Goal: Task Accomplishment & Management: Use online tool/utility

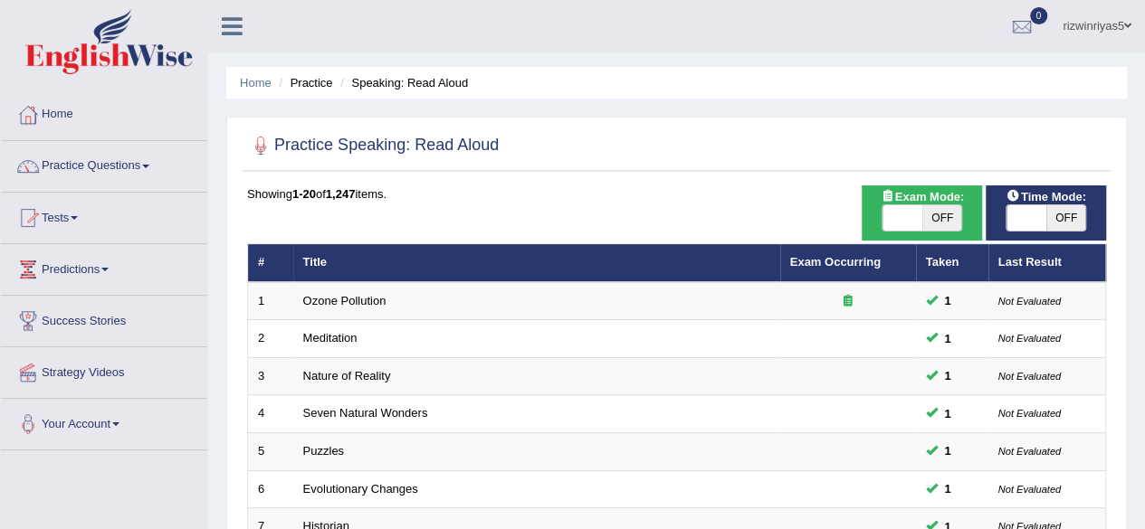
click at [87, 209] on link "Tests" at bounding box center [104, 215] width 206 height 45
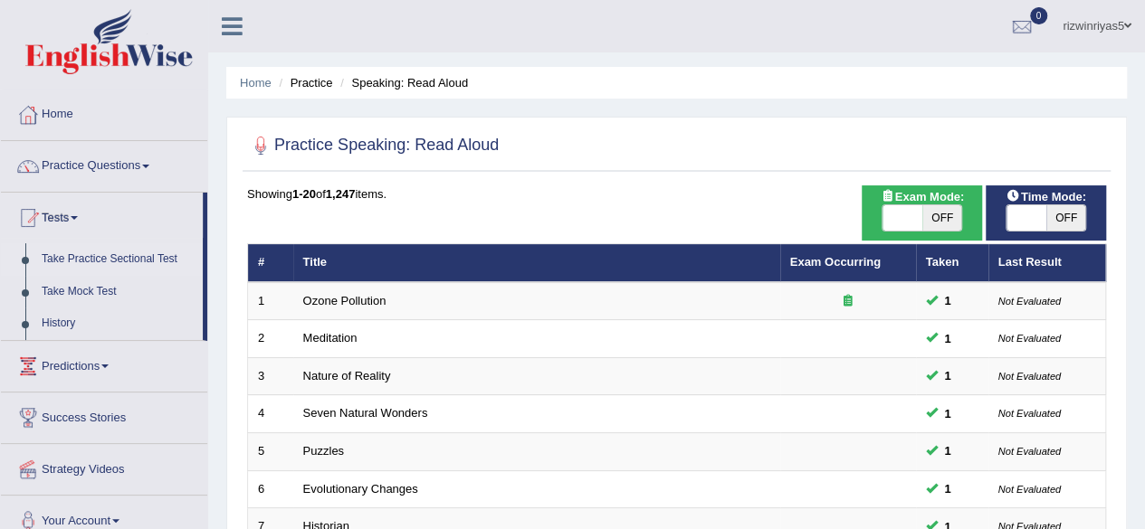
click at [94, 258] on link "Take Practice Sectional Test" at bounding box center [117, 259] width 169 height 33
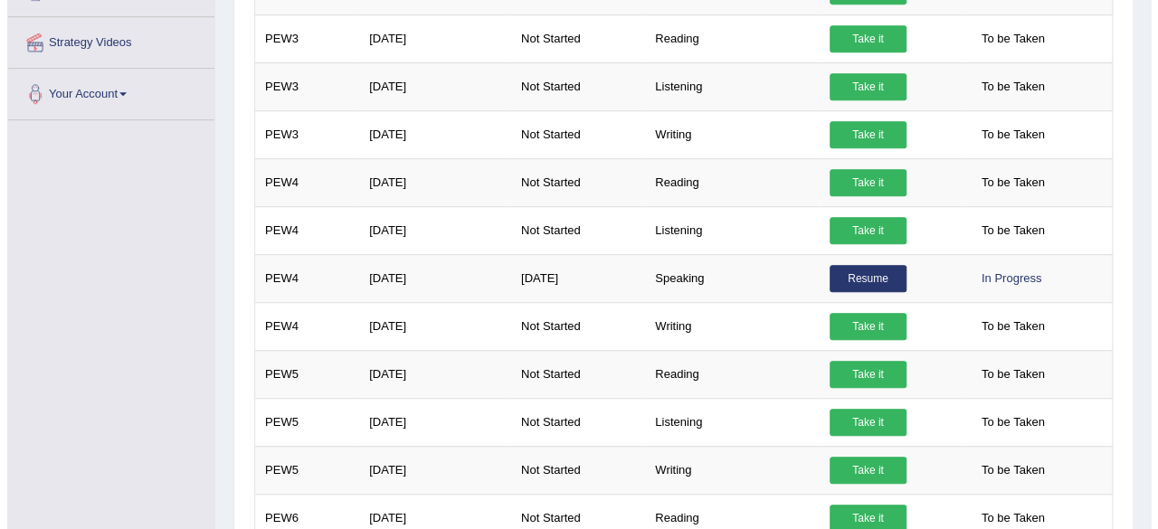
scroll to position [433, 0]
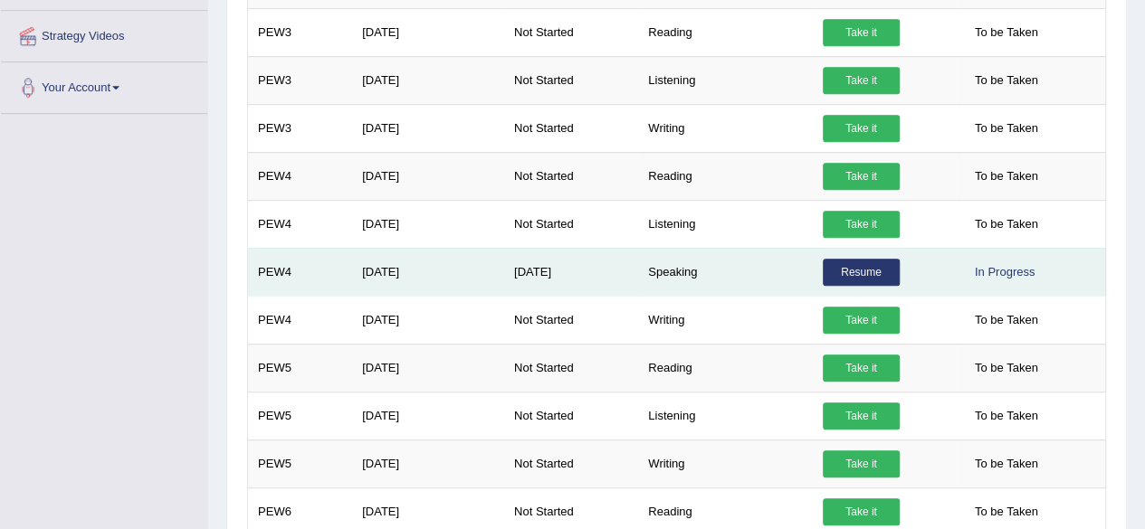
click at [839, 260] on link "Resume" at bounding box center [861, 272] width 77 height 27
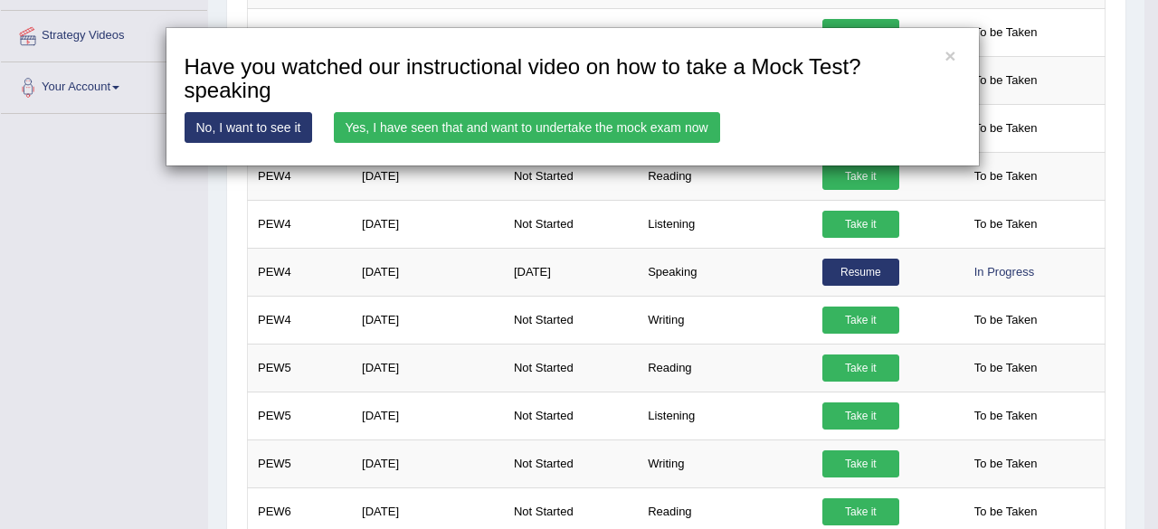
click at [576, 120] on link "Yes, I have seen that and want to undertake the mock exam now" at bounding box center [527, 127] width 386 height 31
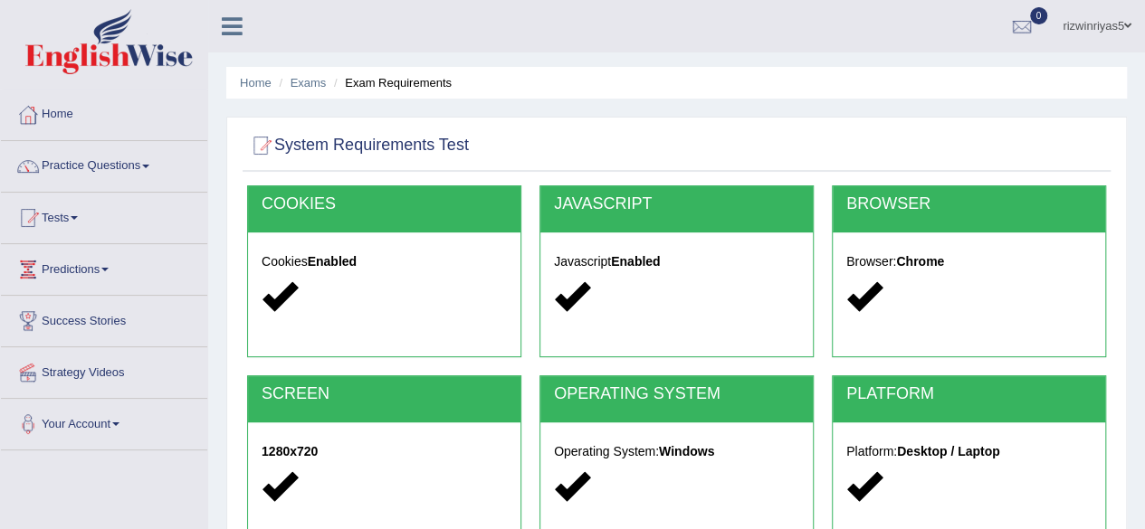
scroll to position [388, 0]
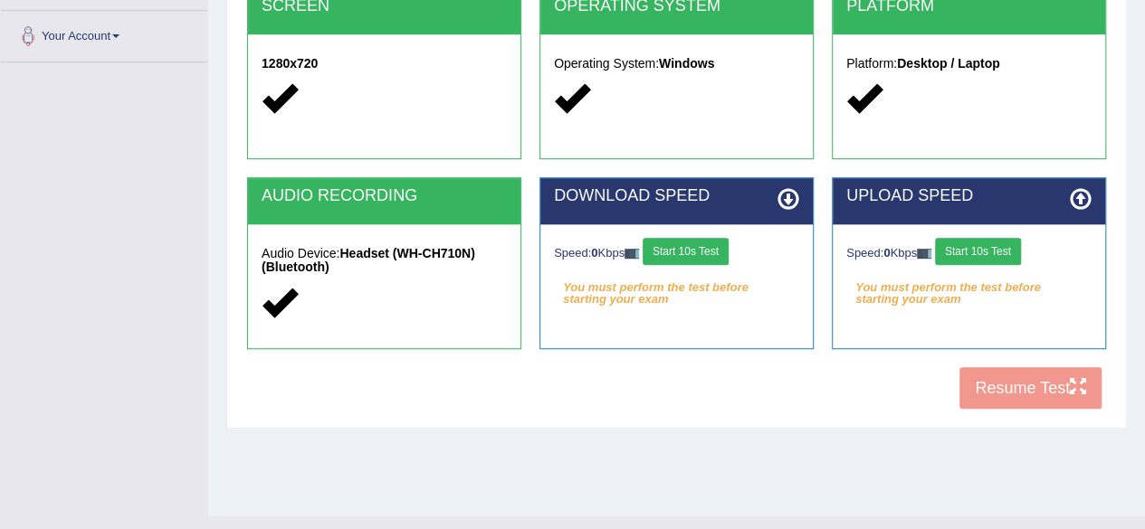
click at [722, 254] on button "Start 10s Test" at bounding box center [685, 251] width 86 height 27
click at [1003, 247] on button "Start 10s Test" at bounding box center [978, 251] width 86 height 27
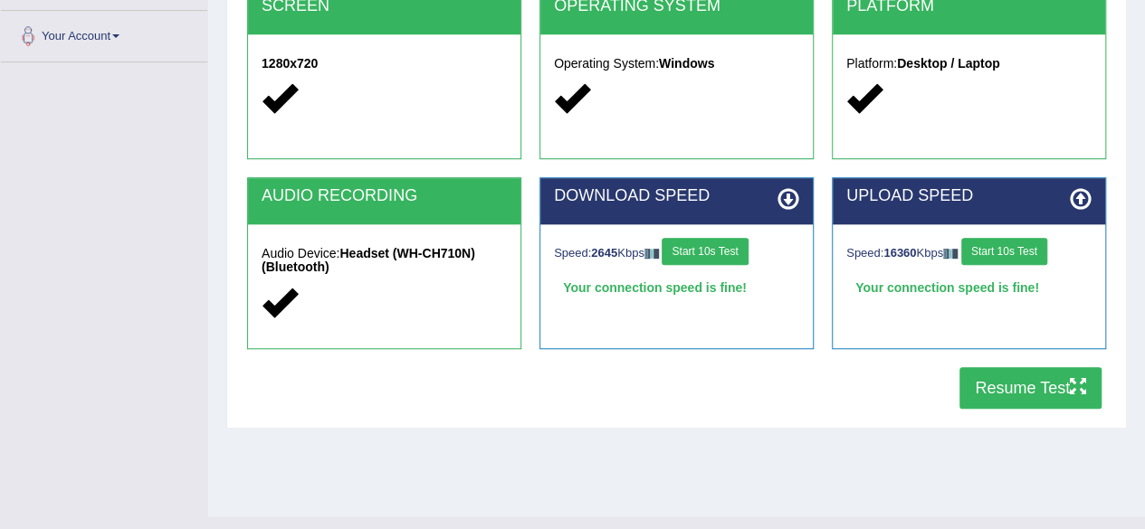
click at [1046, 394] on button "Resume Test" at bounding box center [1030, 388] width 142 height 42
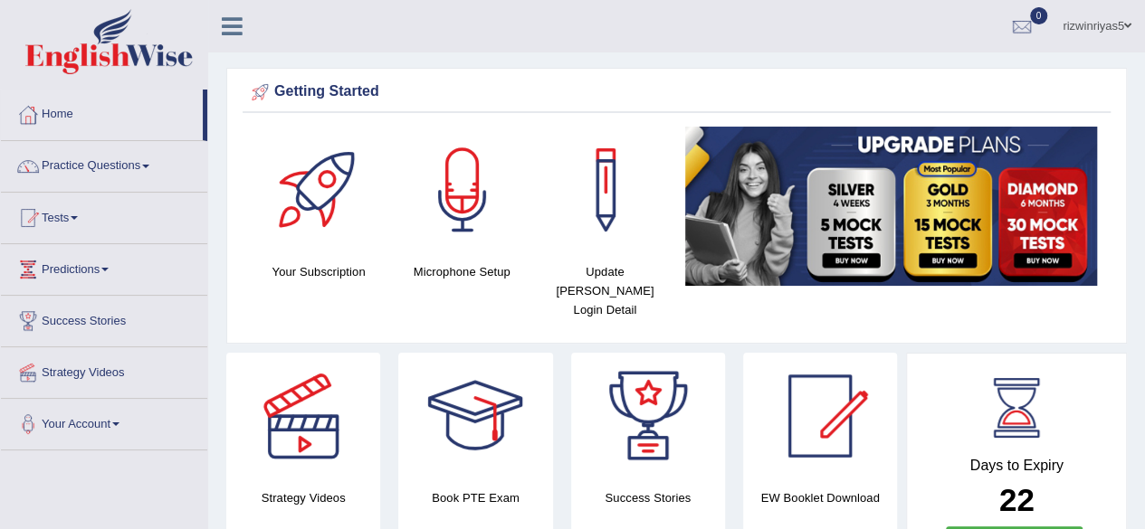
click at [1144, 18] on html "Toggle navigation Home Practice Questions Speaking Practice Read Aloud Repeat S…" at bounding box center [572, 264] width 1145 height 529
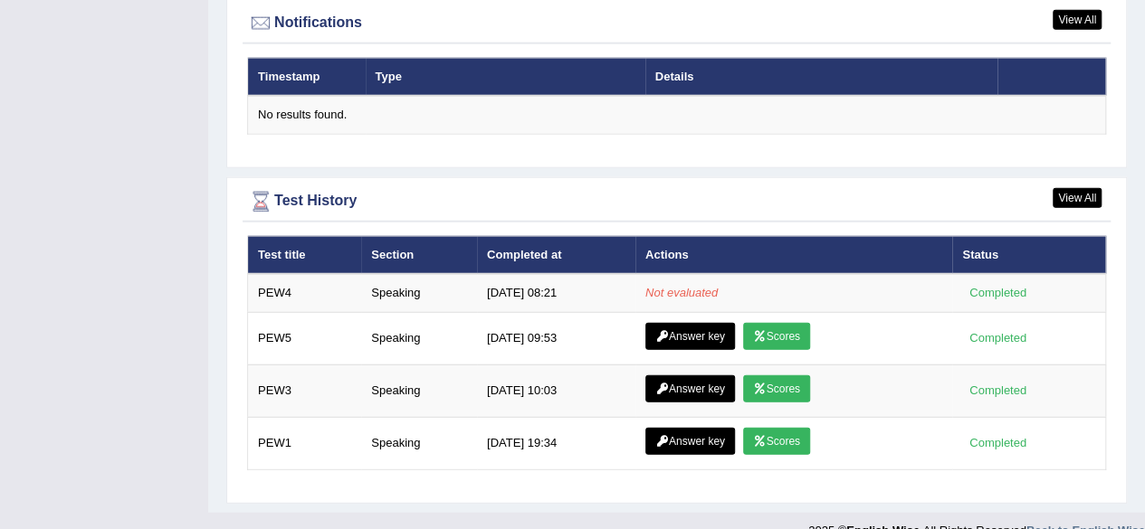
scroll to position [1628, 0]
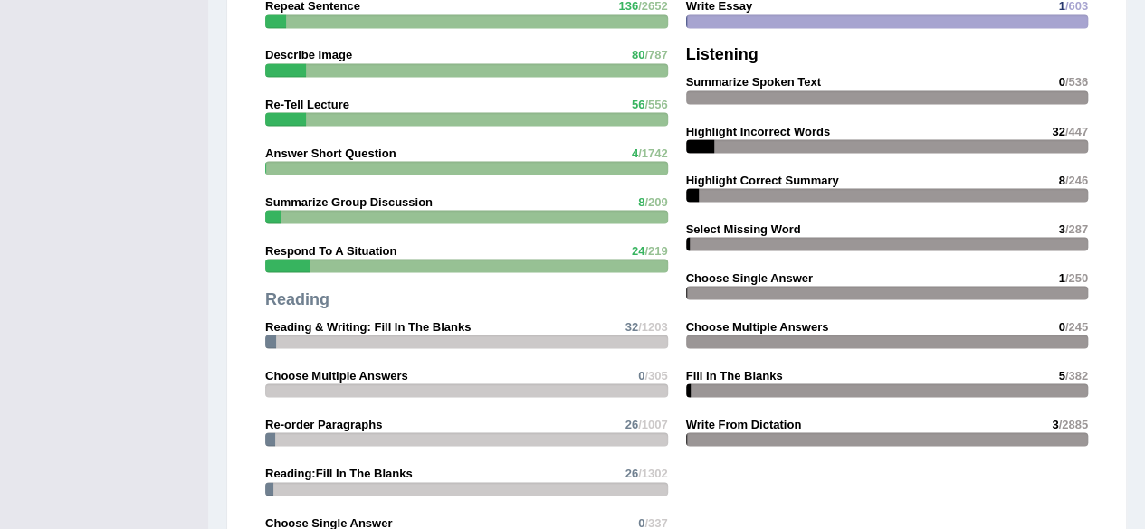
drag, startPoint x: 1091, startPoint y: 371, endPoint x: 1004, endPoint y: -79, distance: 458.2
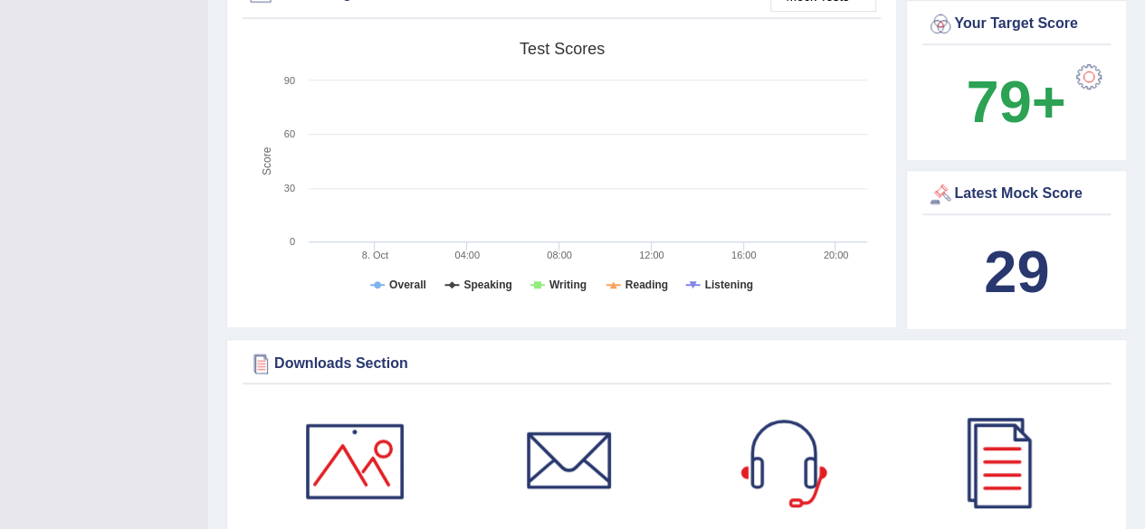
scroll to position [652, 0]
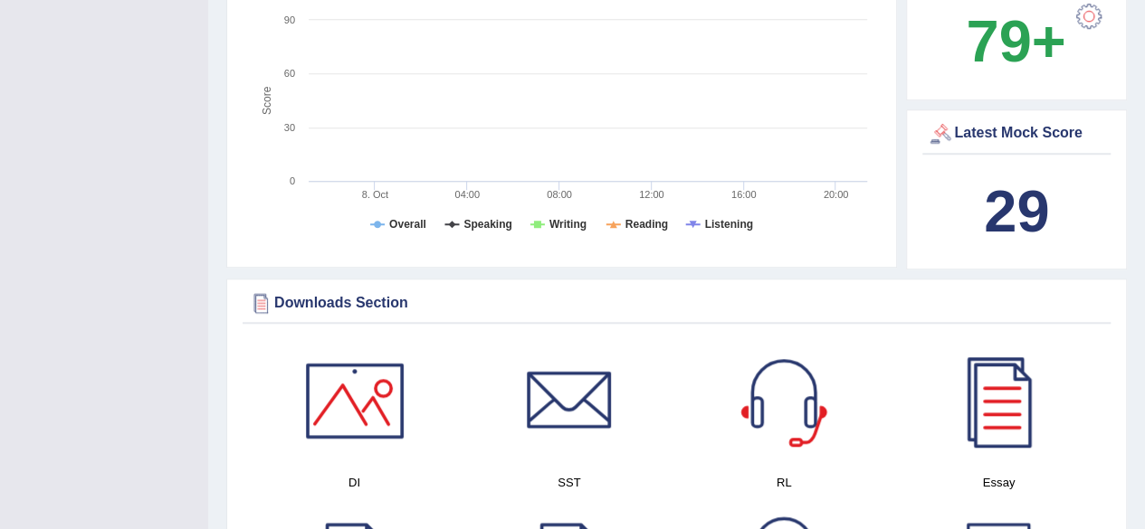
drag, startPoint x: 1088, startPoint y: 164, endPoint x: 1127, endPoint y: -22, distance: 189.5
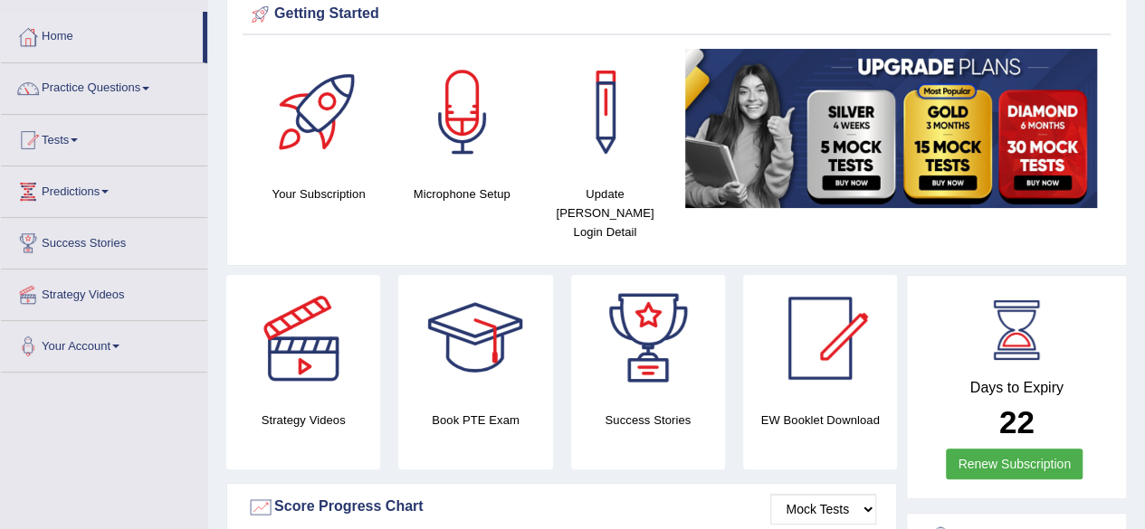
scroll to position [0, 0]
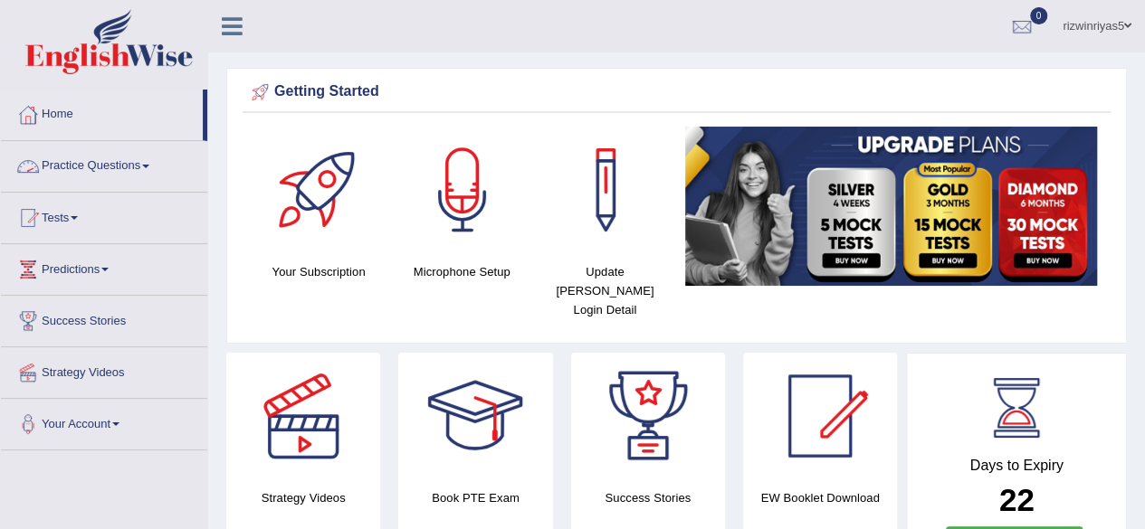
click at [116, 161] on link "Practice Questions" at bounding box center [104, 163] width 206 height 45
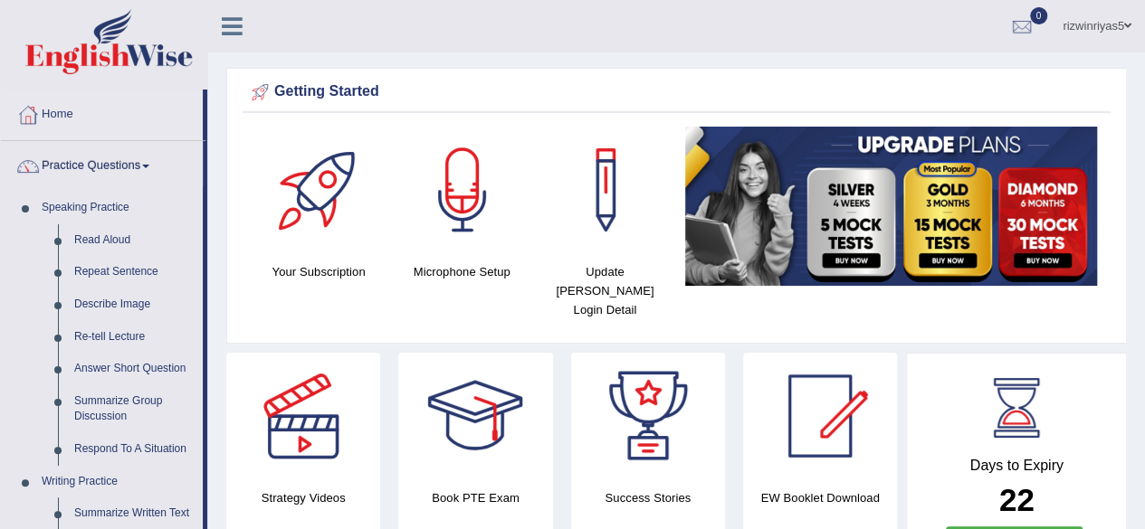
click at [93, 169] on link "Practice Questions" at bounding box center [102, 163] width 202 height 45
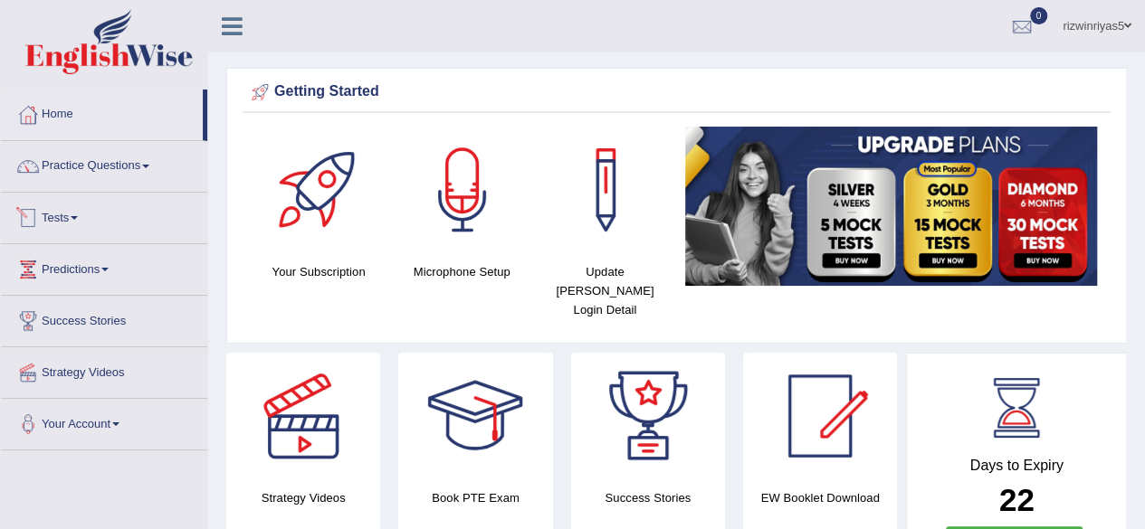
click at [118, 220] on link "Tests" at bounding box center [104, 215] width 206 height 45
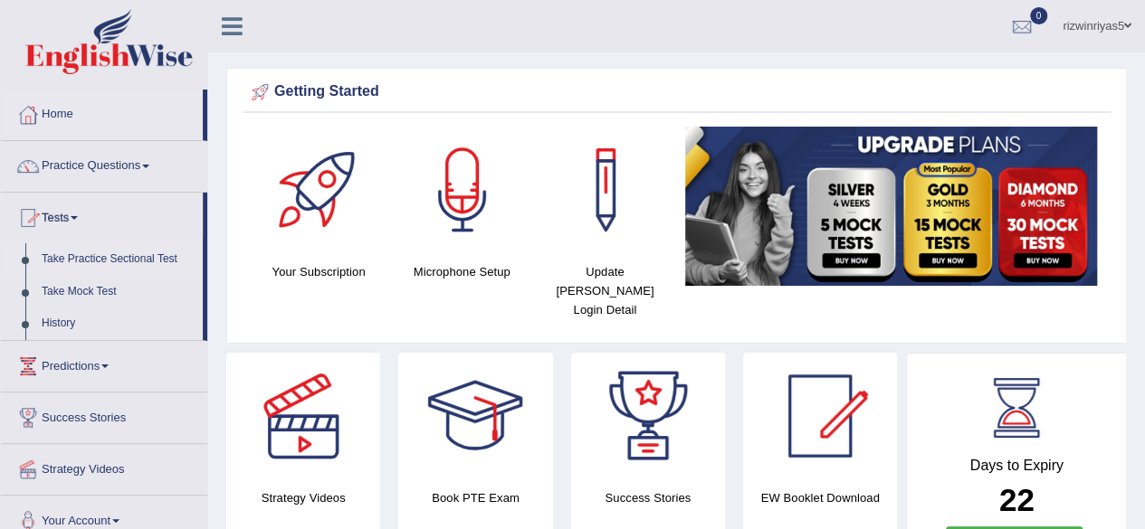
click at [115, 254] on link "Take Practice Sectional Test" at bounding box center [117, 259] width 169 height 33
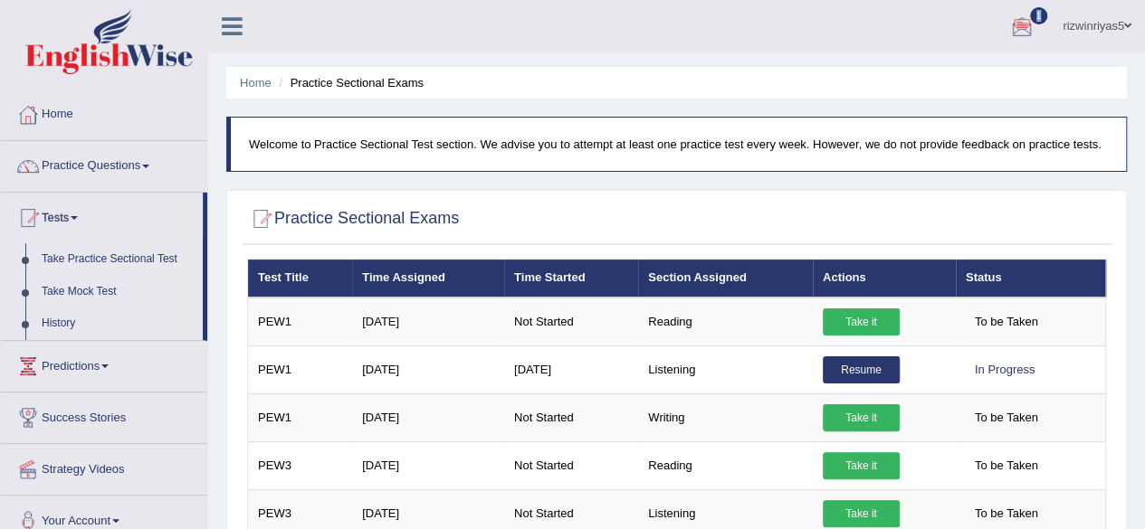
click at [1023, 35] on div at bounding box center [1021, 27] width 27 height 27
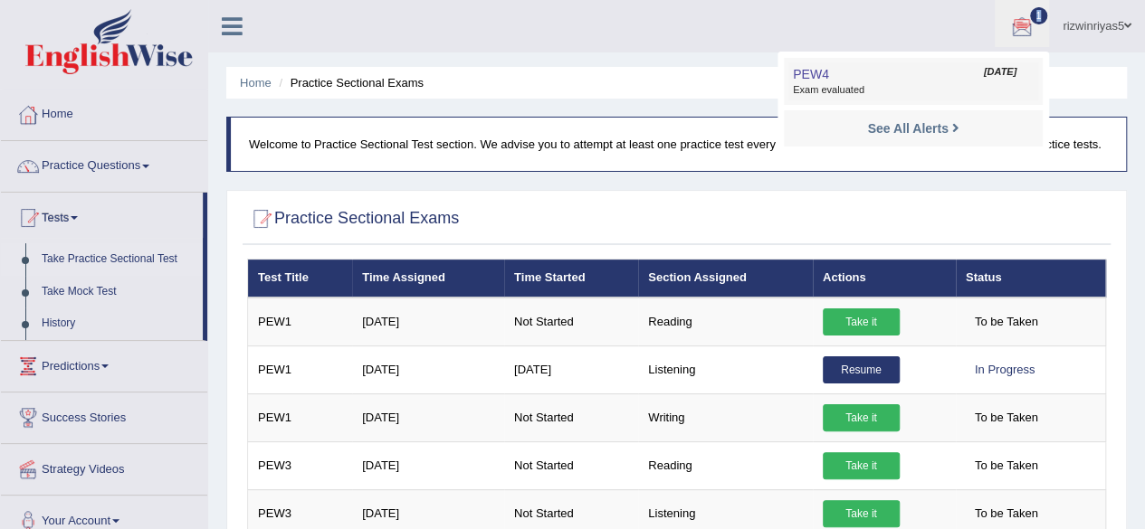
click at [957, 69] on link "PEW4 Oct 9, 2025 Exam evaluated" at bounding box center [913, 81] width 250 height 38
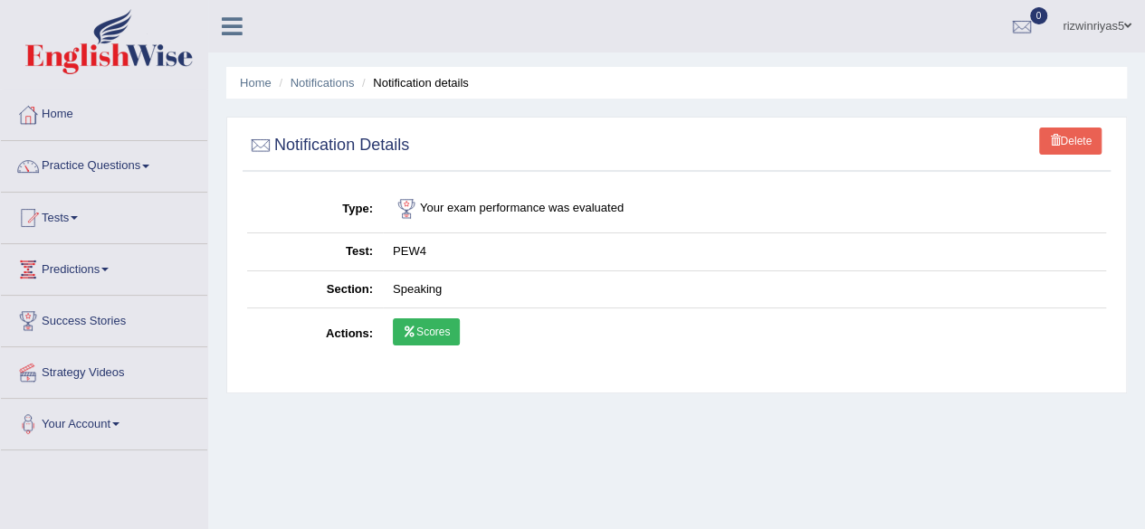
click at [428, 323] on link "Scores" at bounding box center [426, 332] width 67 height 27
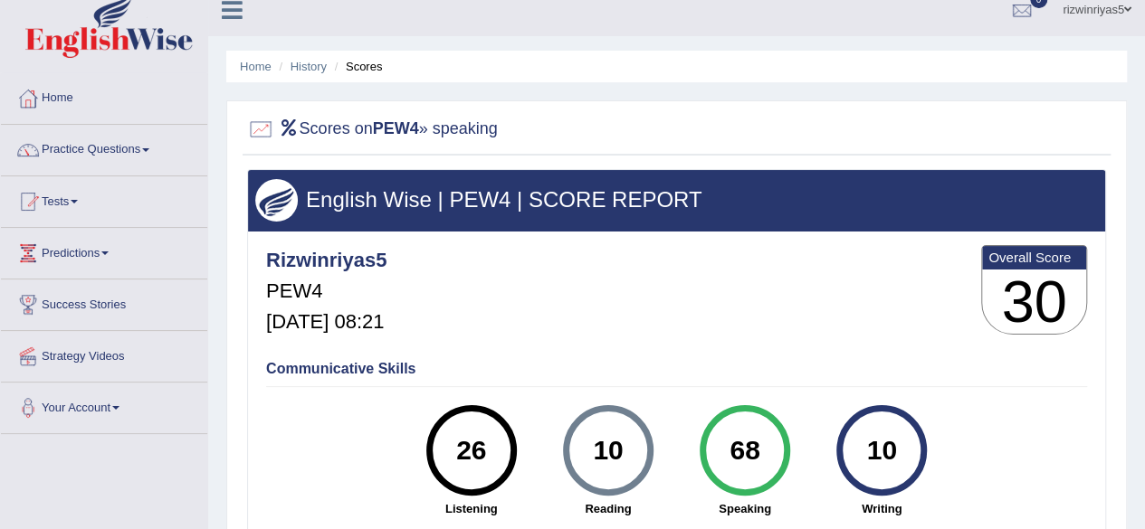
scroll to position [5, 0]
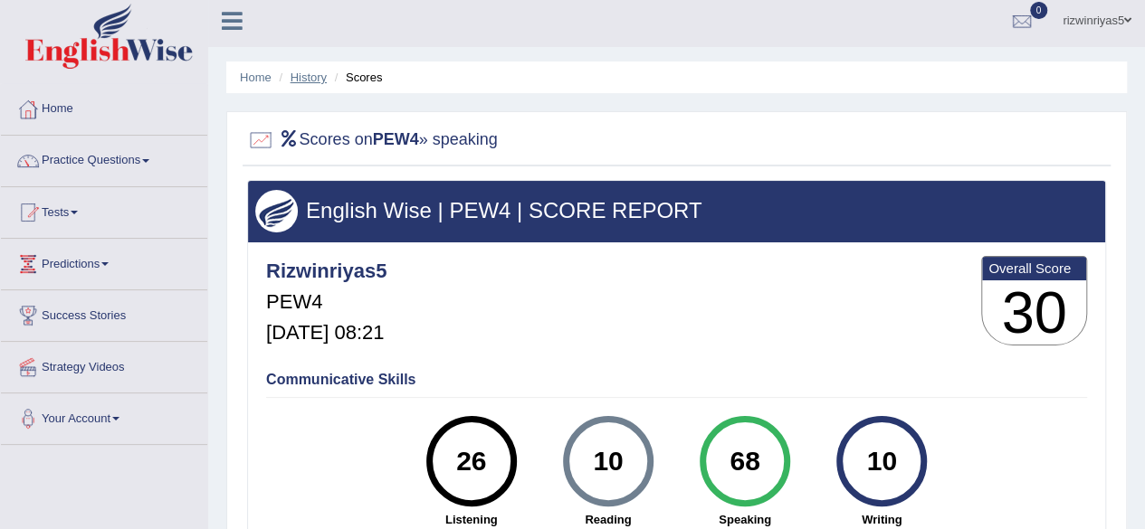
click at [313, 78] on link "History" at bounding box center [308, 78] width 36 height 14
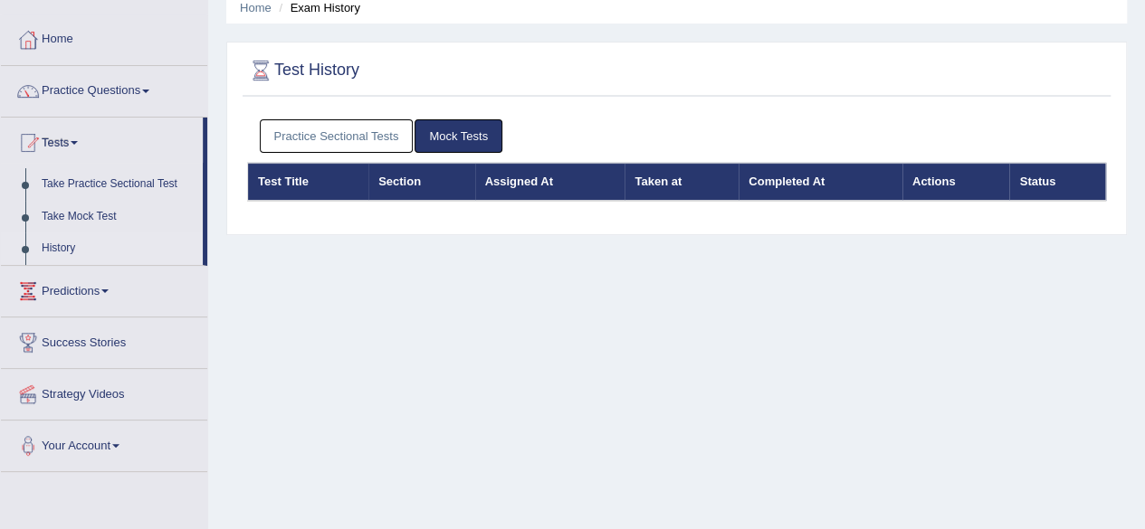
scroll to position [71, 0]
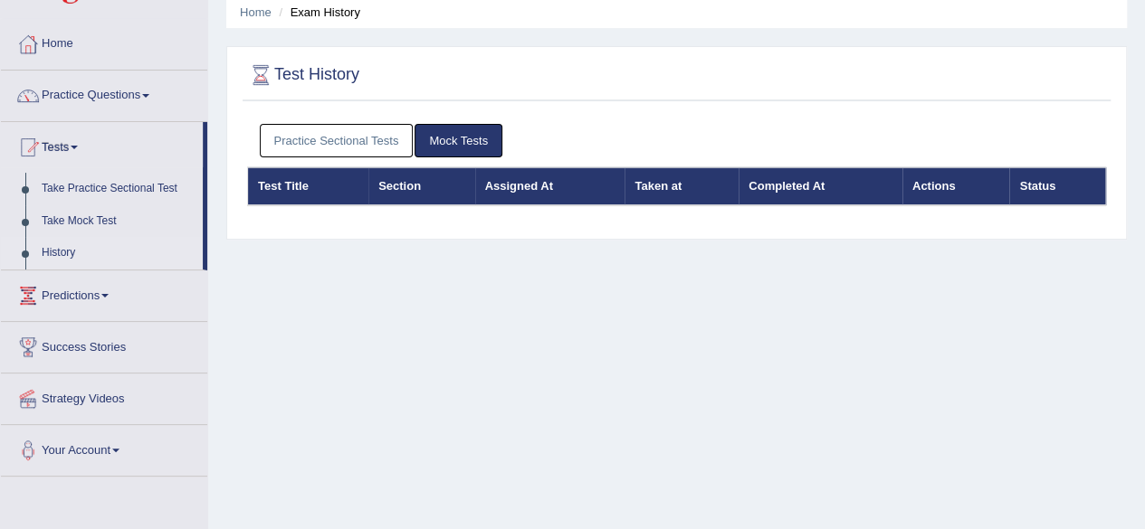
click at [440, 140] on link "Mock Tests" at bounding box center [458, 140] width 88 height 33
click at [390, 142] on link "Practice Sectional Tests" at bounding box center [337, 140] width 154 height 33
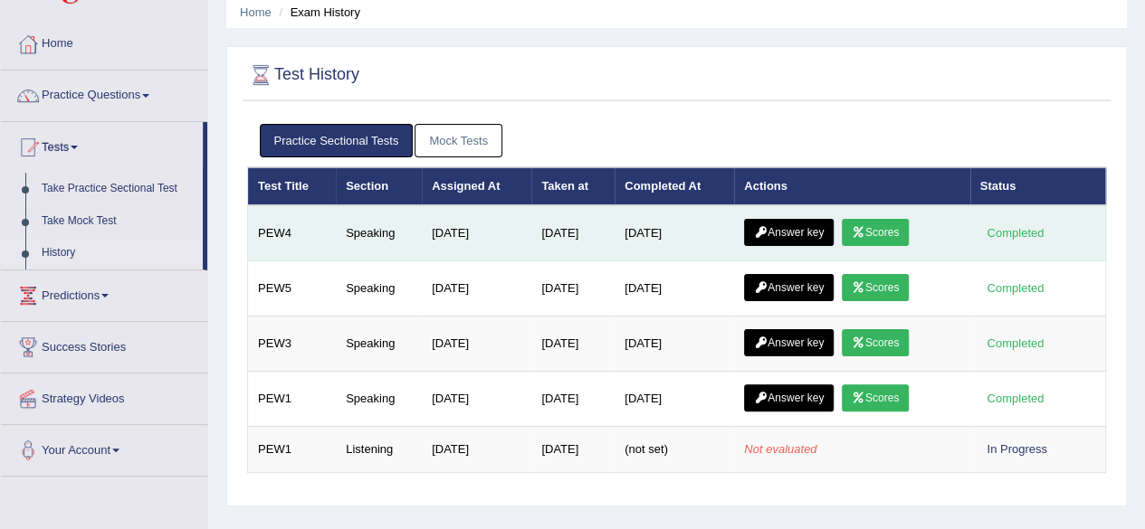
click at [798, 224] on link "Answer key" at bounding box center [789, 232] width 90 height 27
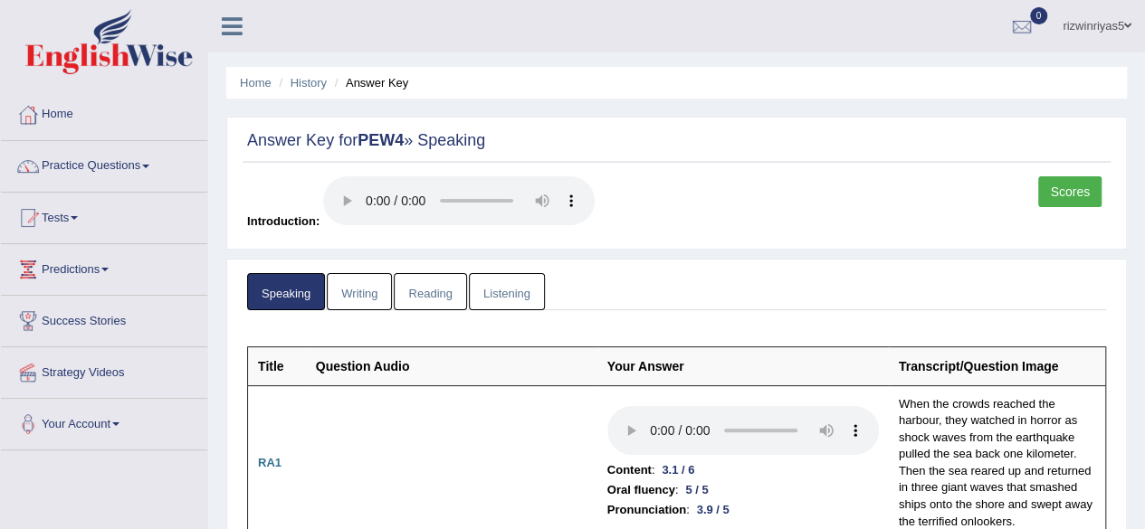
click at [1144, 22] on html "Toggle navigation Home Practice Questions Speaking Practice Read Aloud Repeat S…" at bounding box center [572, 264] width 1145 height 529
click at [315, 81] on link "History" at bounding box center [308, 83] width 36 height 14
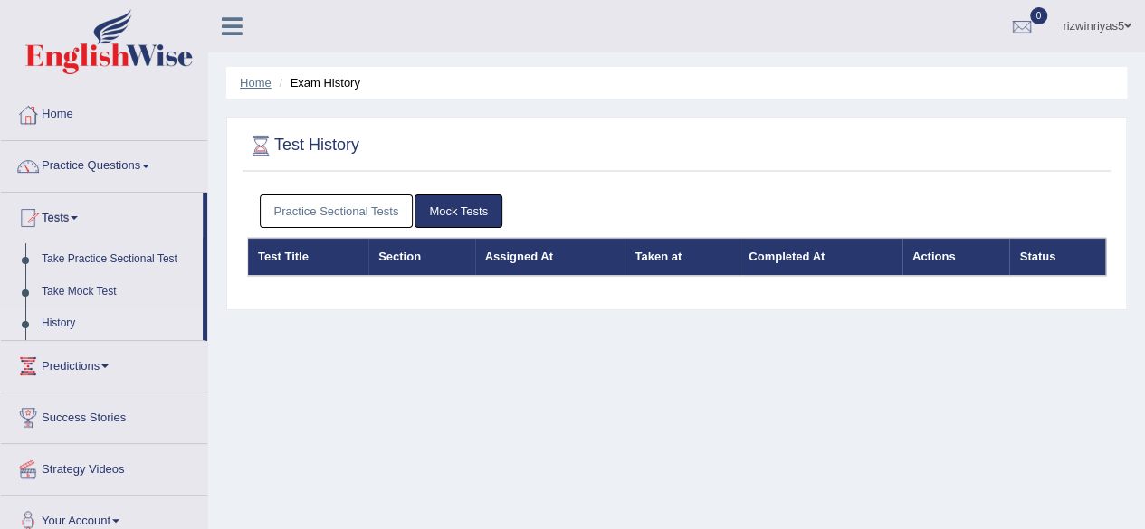
click at [266, 85] on link "Home" at bounding box center [256, 83] width 32 height 14
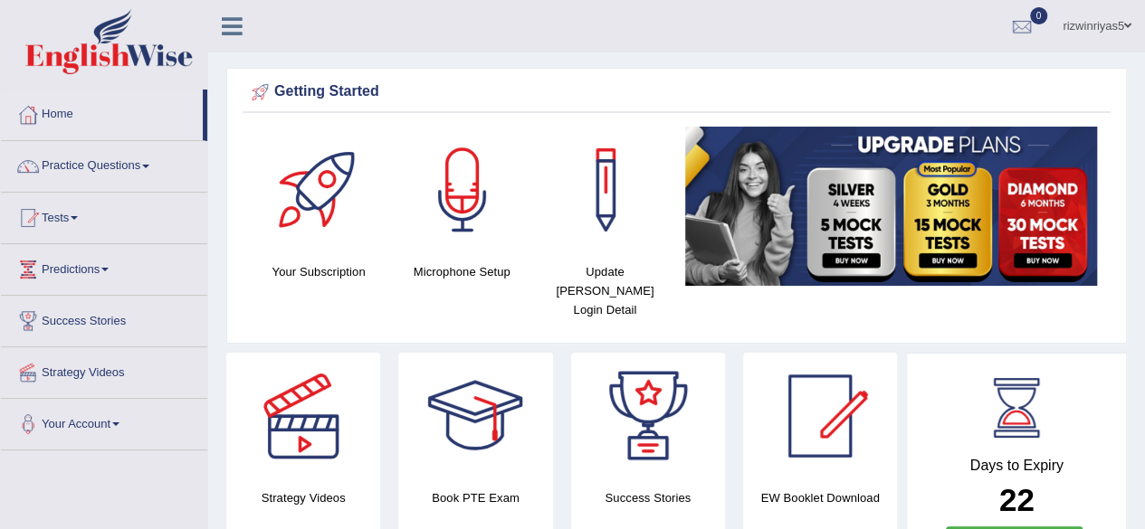
drag, startPoint x: 1157, startPoint y: 43, endPoint x: 1000, endPoint y: 43, distance: 157.5
click at [1000, 43] on html "Toggle navigation Home Practice Questions Speaking Practice Read Aloud Repeat S…" at bounding box center [572, 264] width 1145 height 529
click at [64, 225] on link "Tests" at bounding box center [104, 215] width 206 height 45
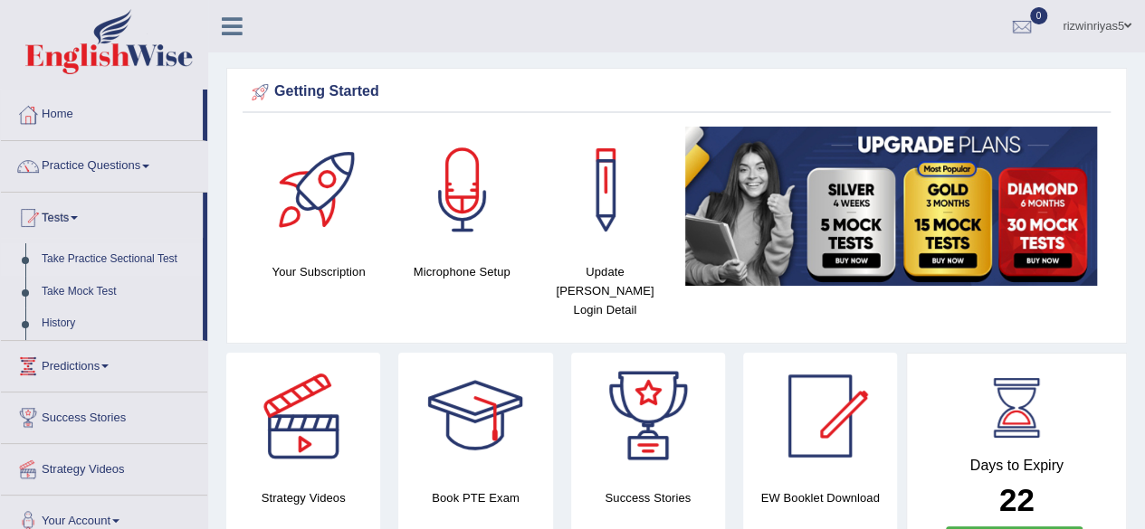
click at [111, 262] on link "Take Practice Sectional Test" at bounding box center [117, 259] width 169 height 33
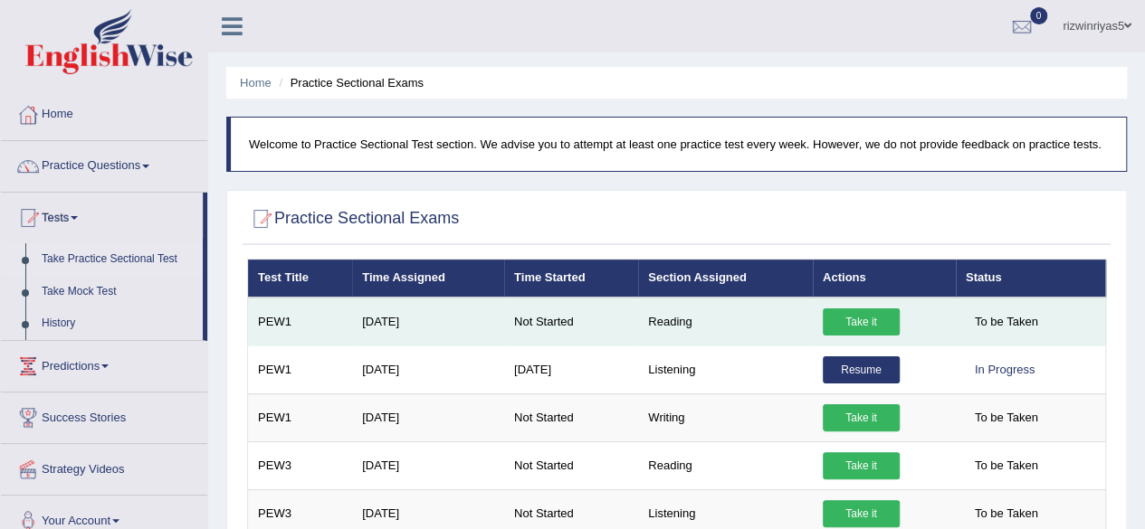
click at [867, 321] on link "Take it" at bounding box center [861, 322] width 77 height 27
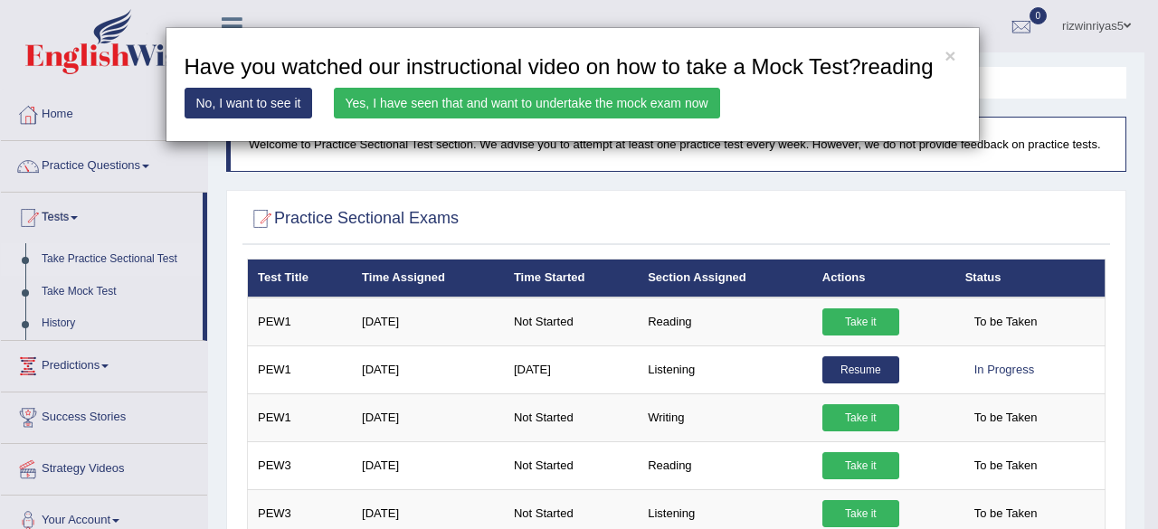
click at [652, 92] on link "Yes, I have seen that and want to undertake the mock exam now" at bounding box center [527, 103] width 386 height 31
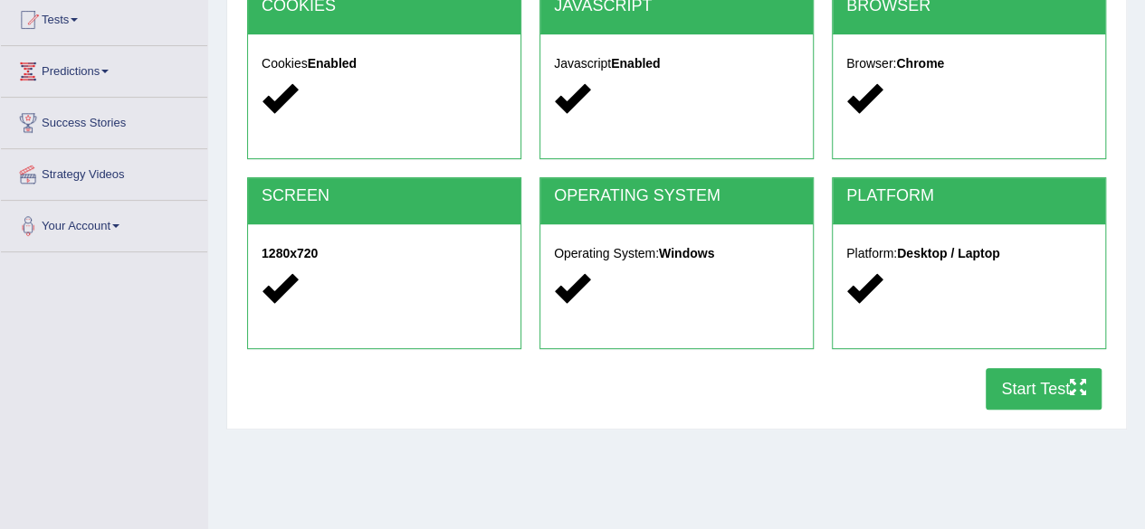
scroll to position [281, 0]
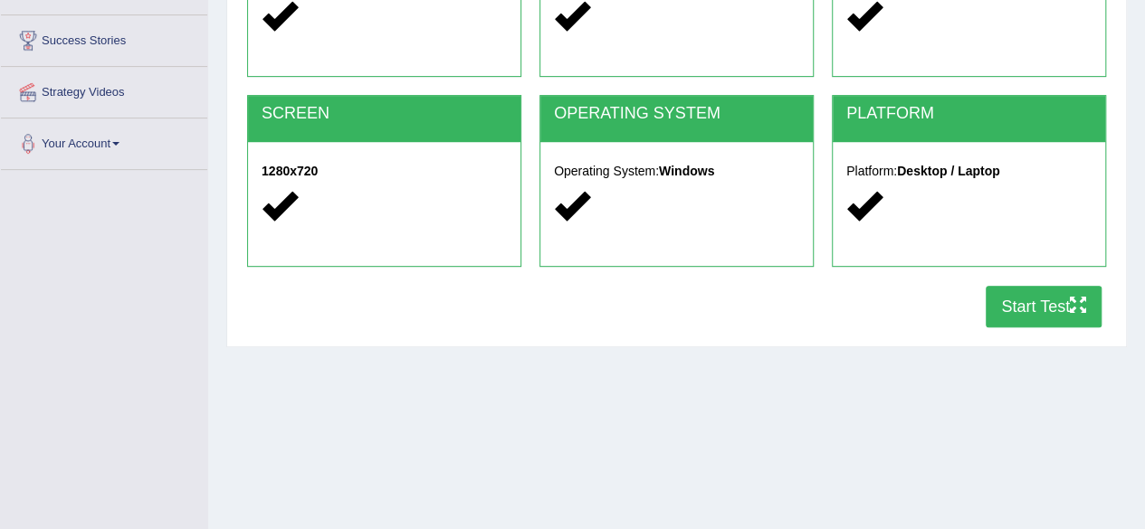
click at [1046, 298] on button "Start Test" at bounding box center [1043, 307] width 116 height 42
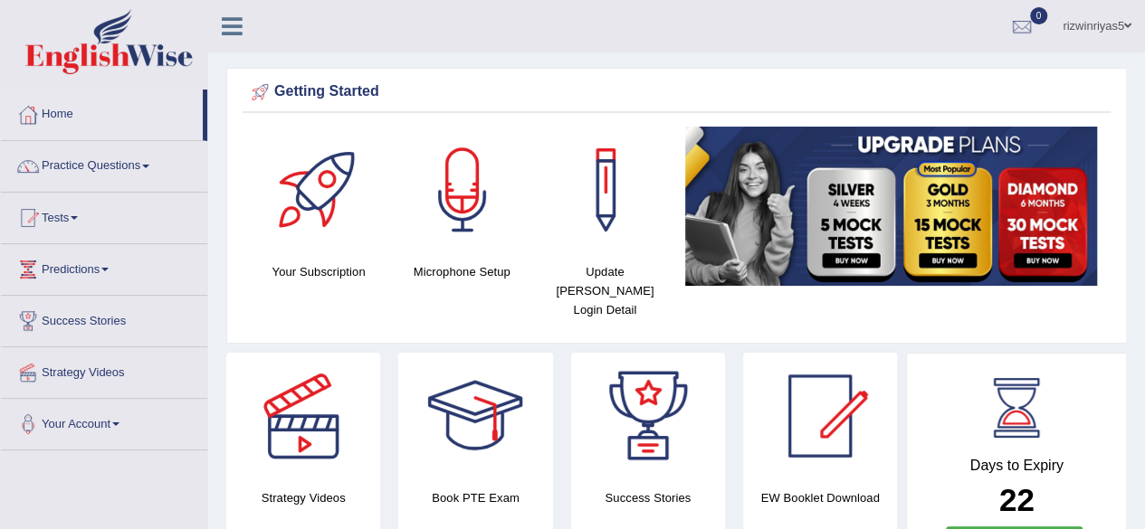
scroll to position [284, 0]
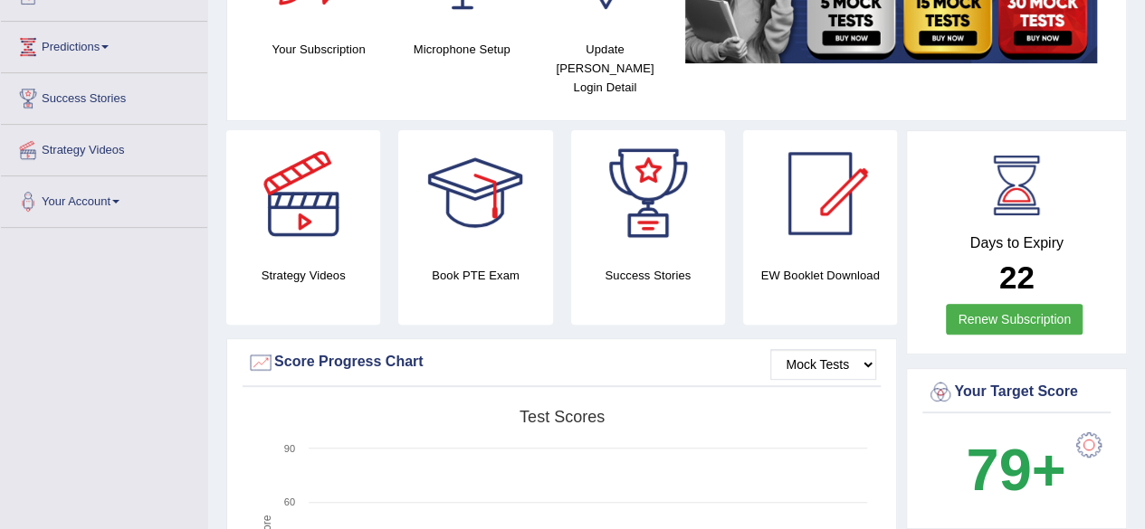
scroll to position [224, 0]
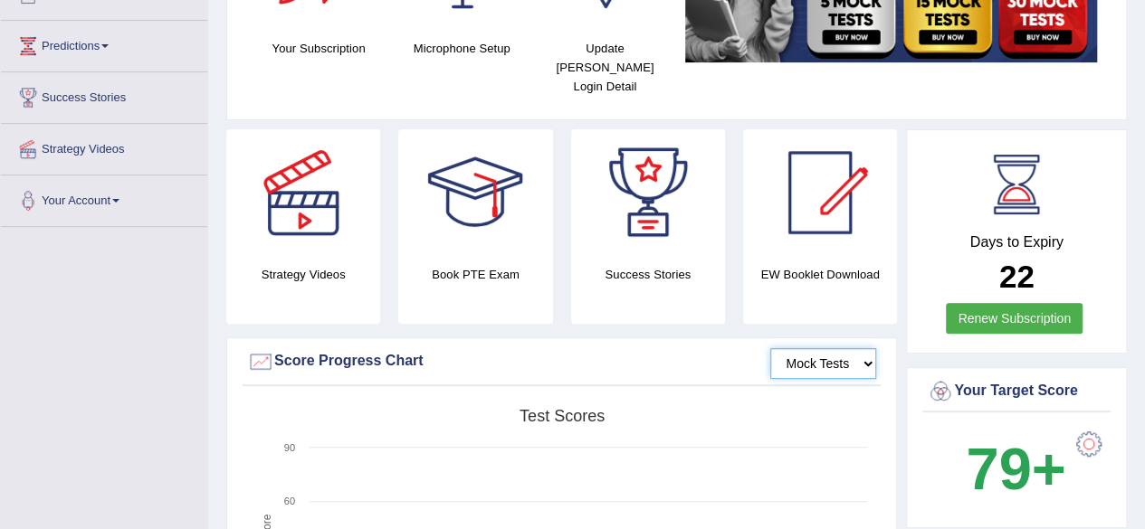
click at [841, 357] on select "Mock Tests" at bounding box center [823, 363] width 106 height 31
click at [855, 357] on select "Mock Tests" at bounding box center [823, 363] width 106 height 31
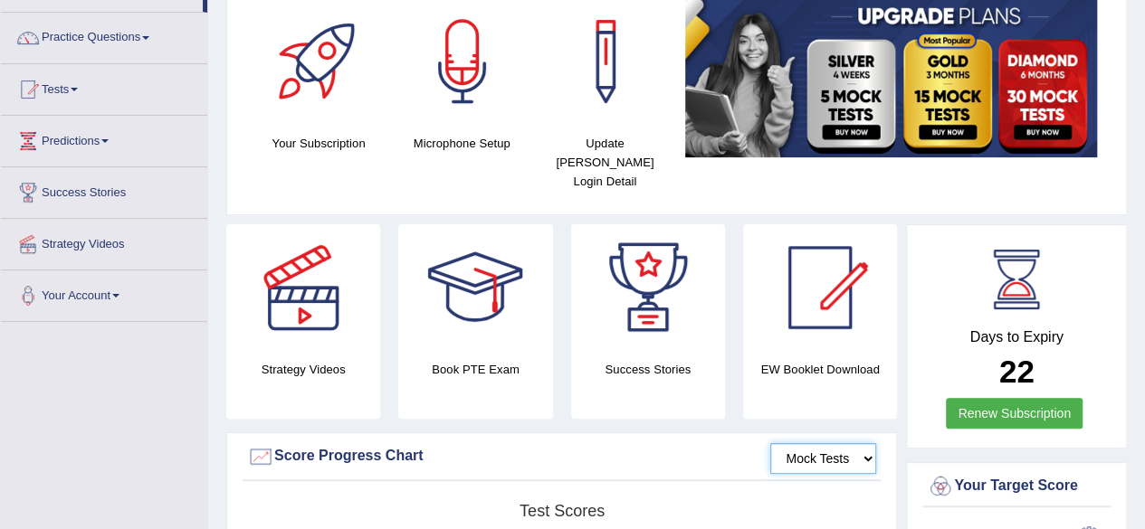
scroll to position [0, 0]
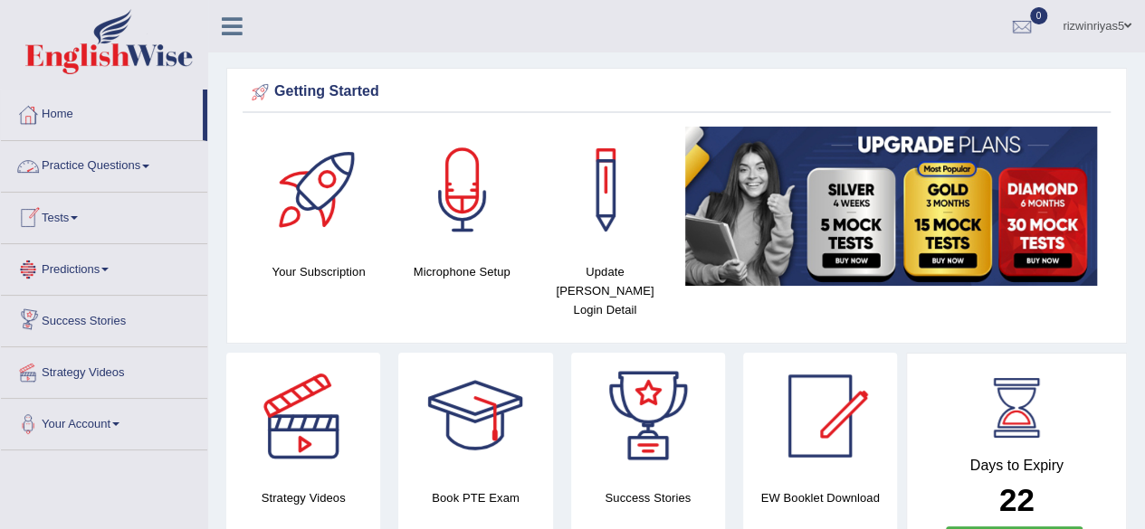
click at [131, 162] on link "Practice Questions" at bounding box center [104, 163] width 206 height 45
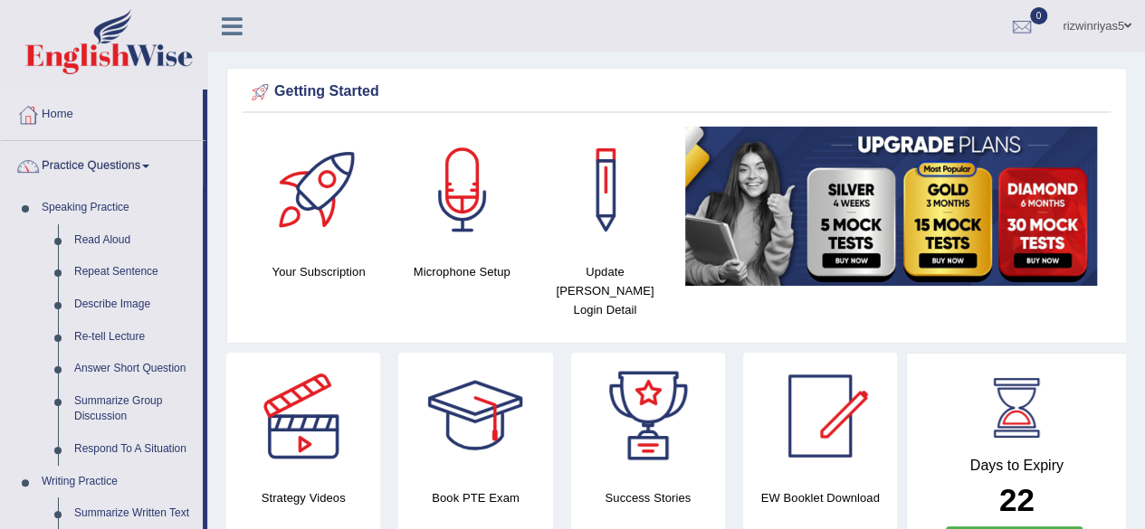
click at [131, 162] on link "Practice Questions" at bounding box center [102, 163] width 202 height 45
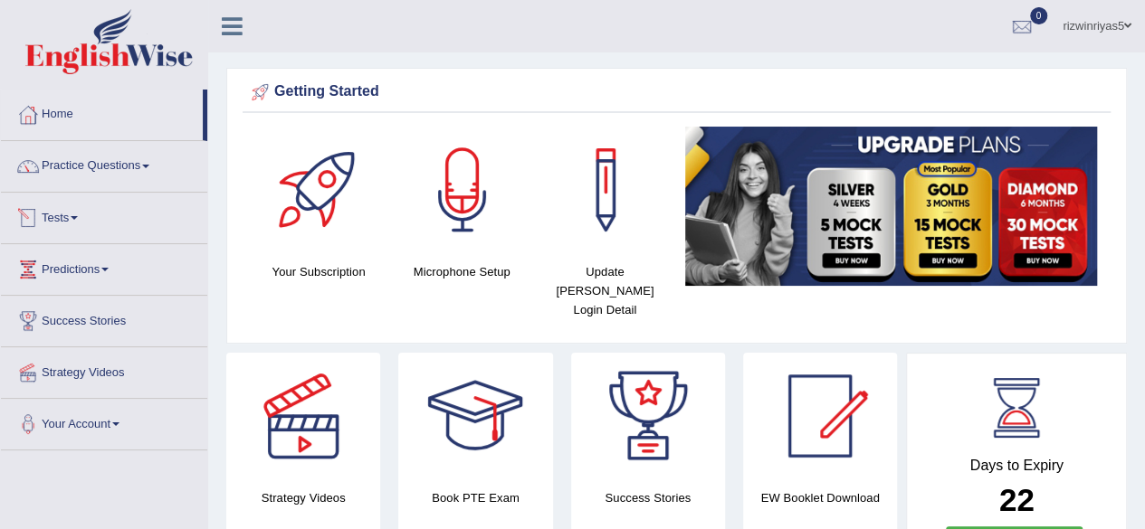
click at [119, 216] on link "Tests" at bounding box center [104, 215] width 206 height 45
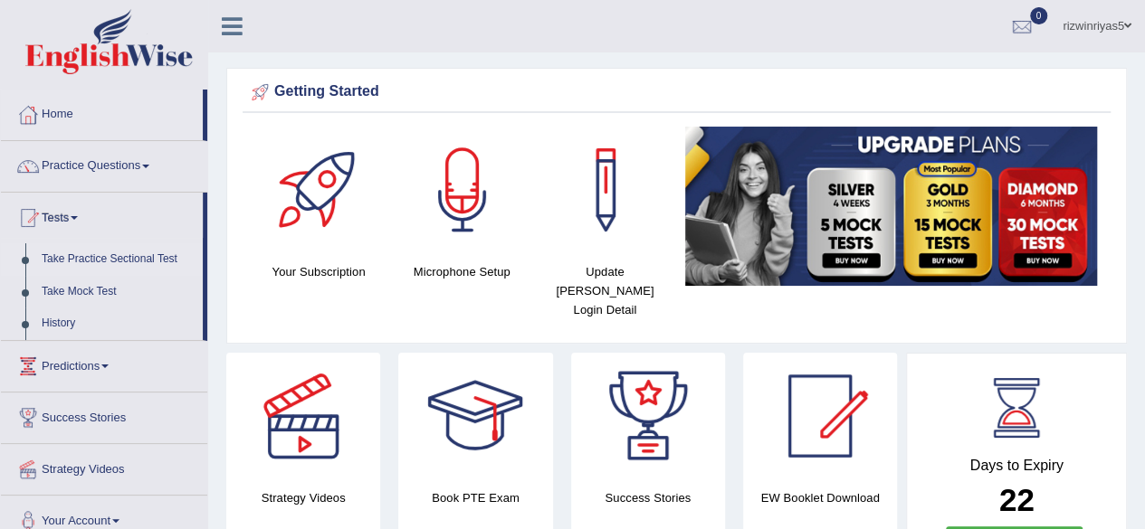
click at [124, 258] on link "Take Practice Sectional Test" at bounding box center [117, 259] width 169 height 33
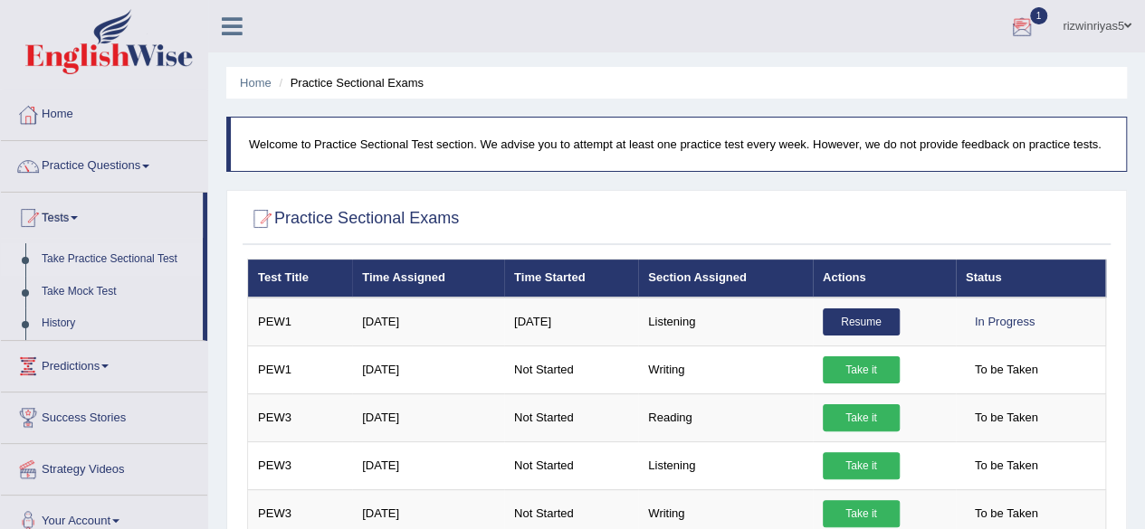
click at [1015, 21] on div at bounding box center [1021, 27] width 27 height 27
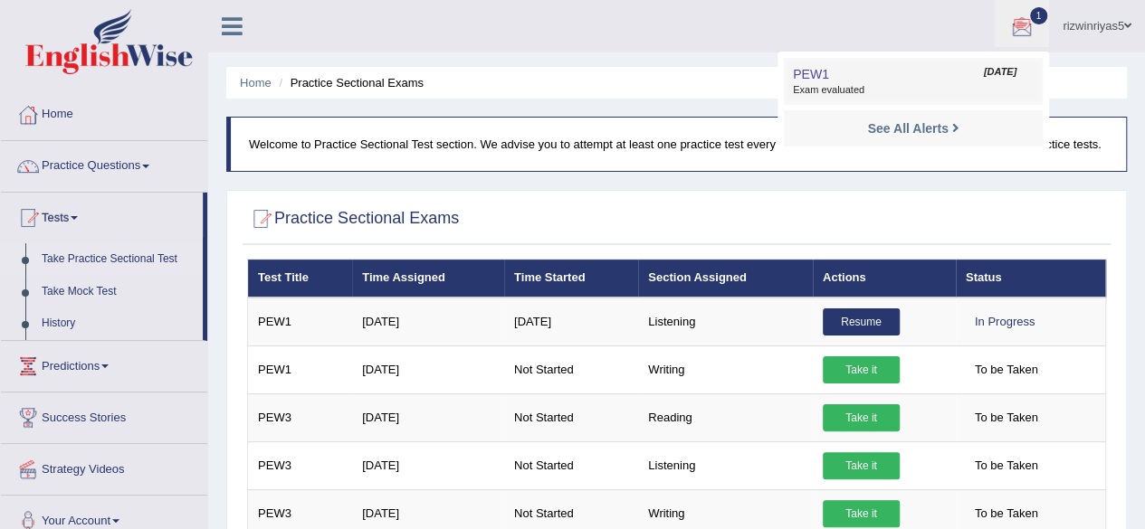
click at [948, 71] on link "PEW1 Oct 9, 2025 Exam evaluated" at bounding box center [913, 81] width 250 height 38
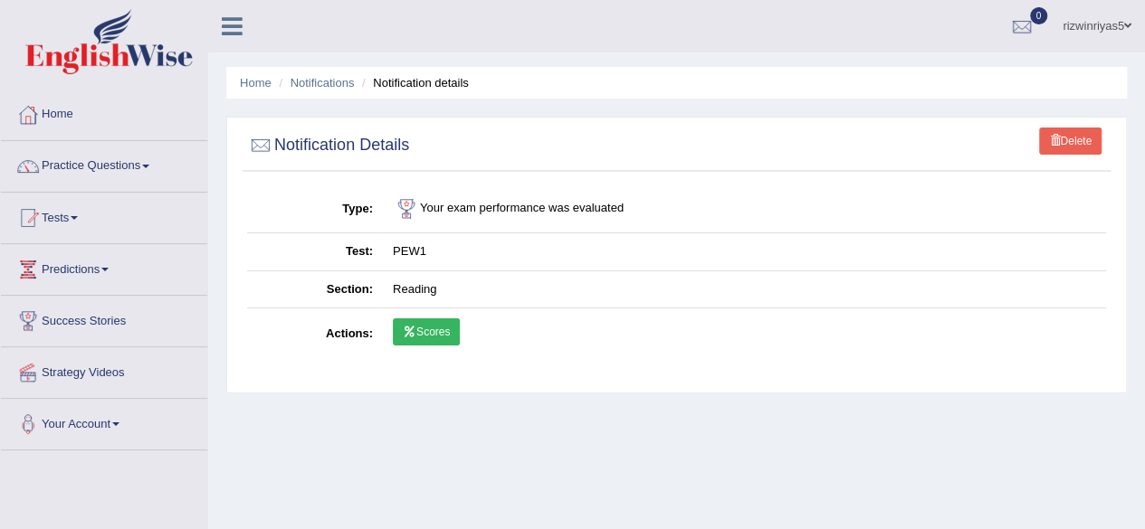
click at [447, 332] on link "Scores" at bounding box center [426, 332] width 67 height 27
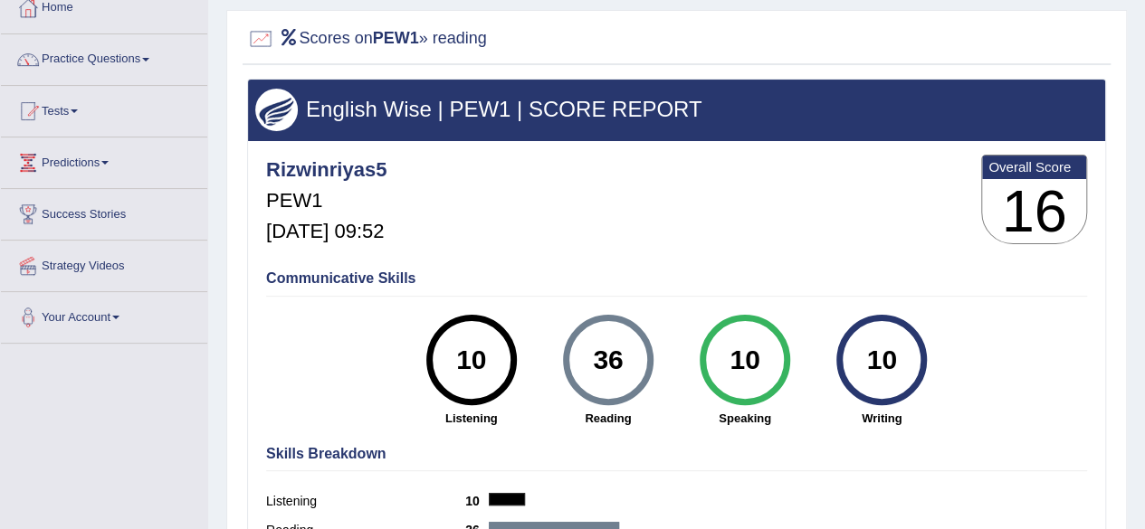
scroll to position [5, 0]
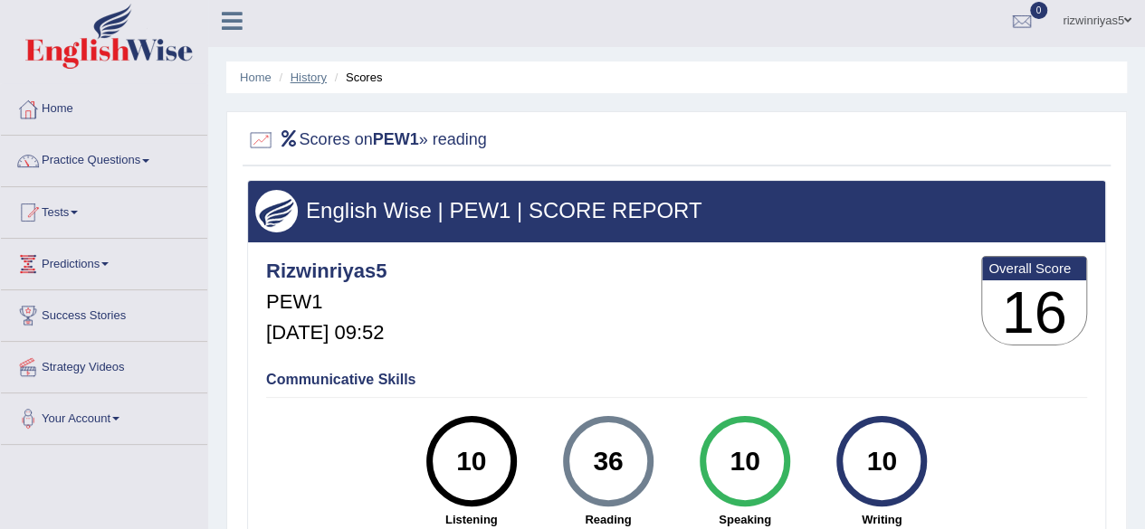
click at [304, 81] on link "History" at bounding box center [308, 78] width 36 height 14
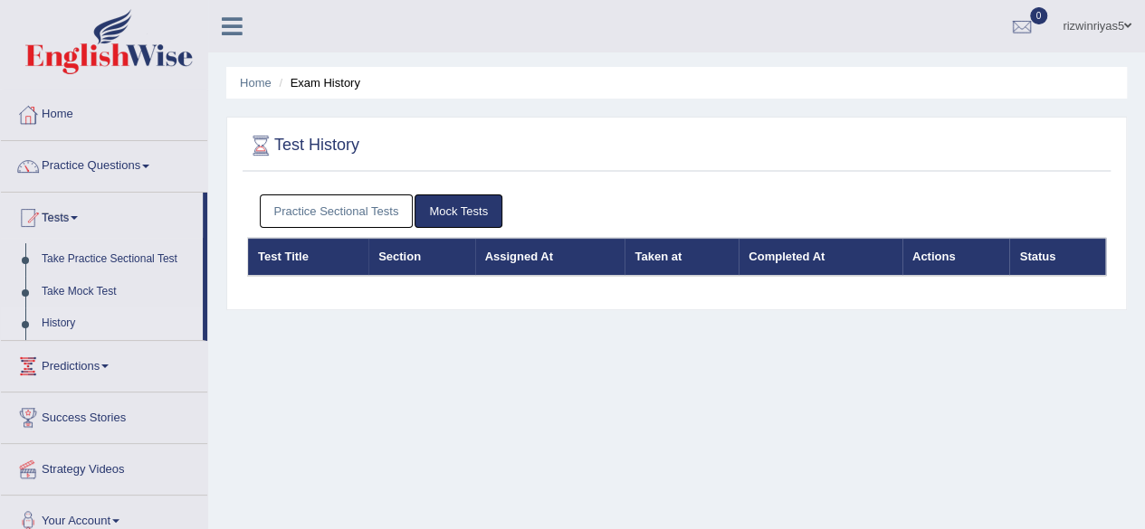
click at [376, 214] on link "Practice Sectional Tests" at bounding box center [337, 211] width 154 height 33
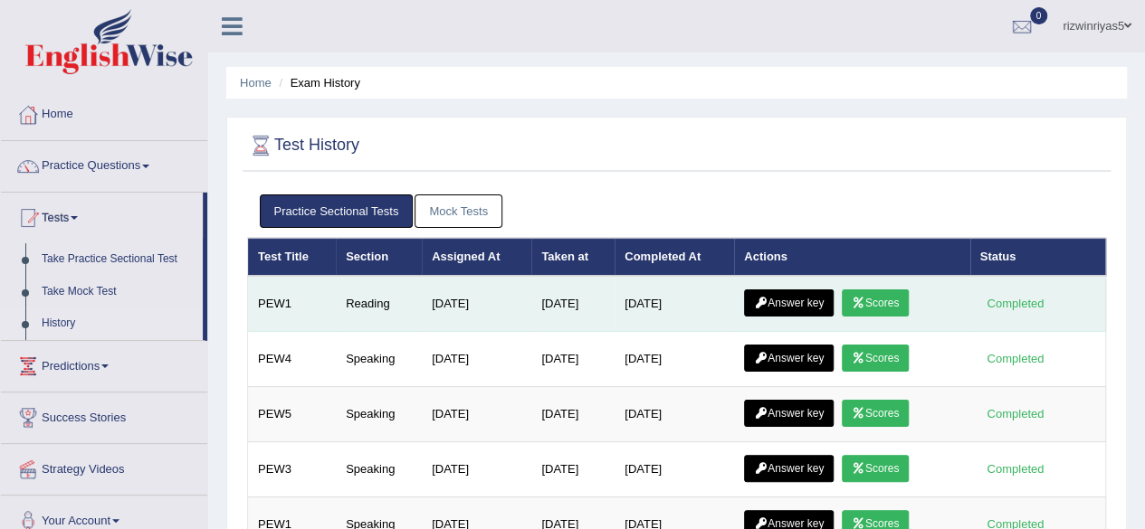
click at [800, 310] on link "Answer key" at bounding box center [789, 303] width 90 height 27
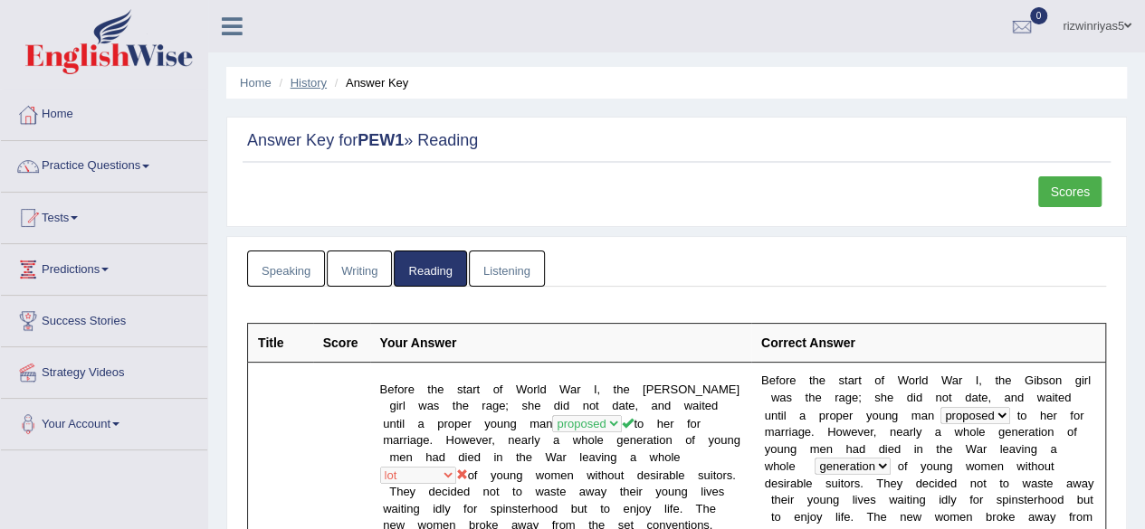
click at [296, 82] on link "History" at bounding box center [308, 83] width 36 height 14
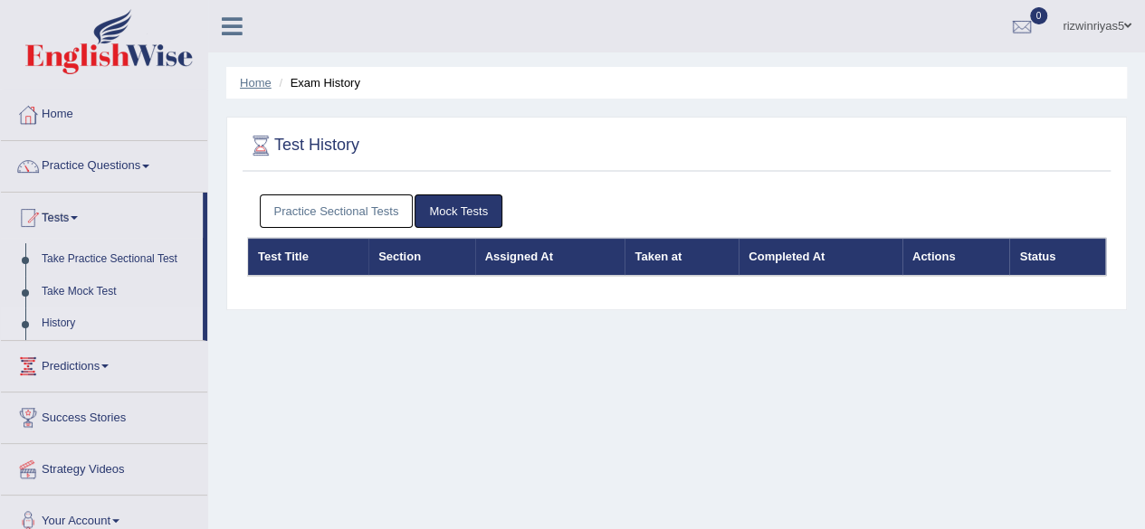
click at [252, 84] on link "Home" at bounding box center [256, 83] width 32 height 14
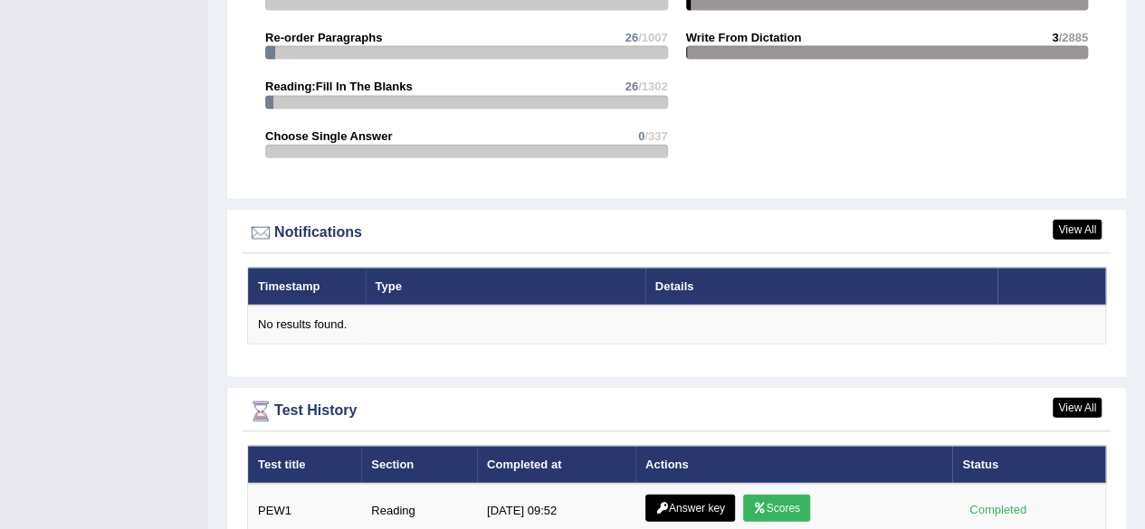
scroll to position [2290, 0]
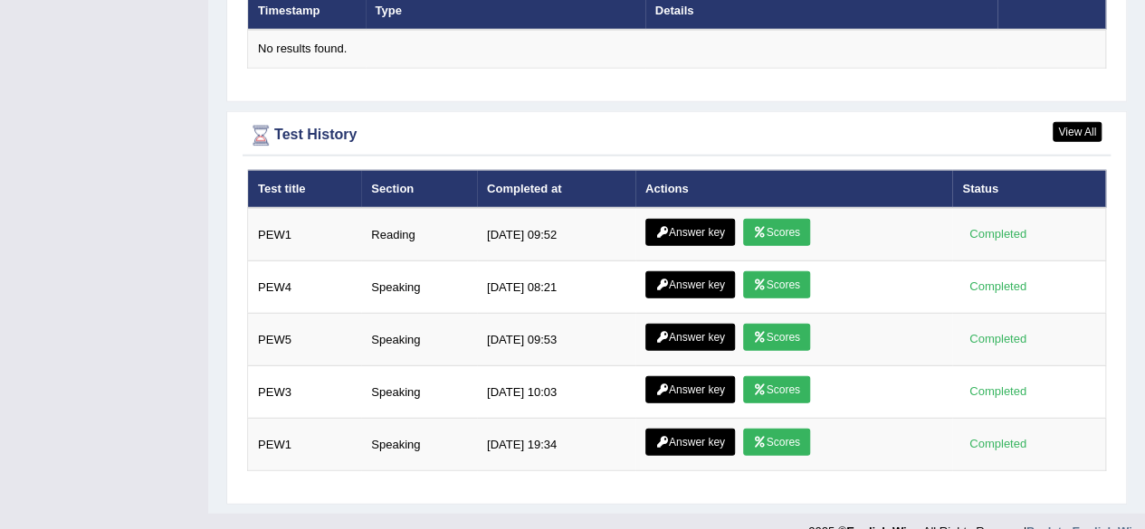
drag, startPoint x: 1157, startPoint y: 48, endPoint x: 1157, endPoint y: 476, distance: 428.0
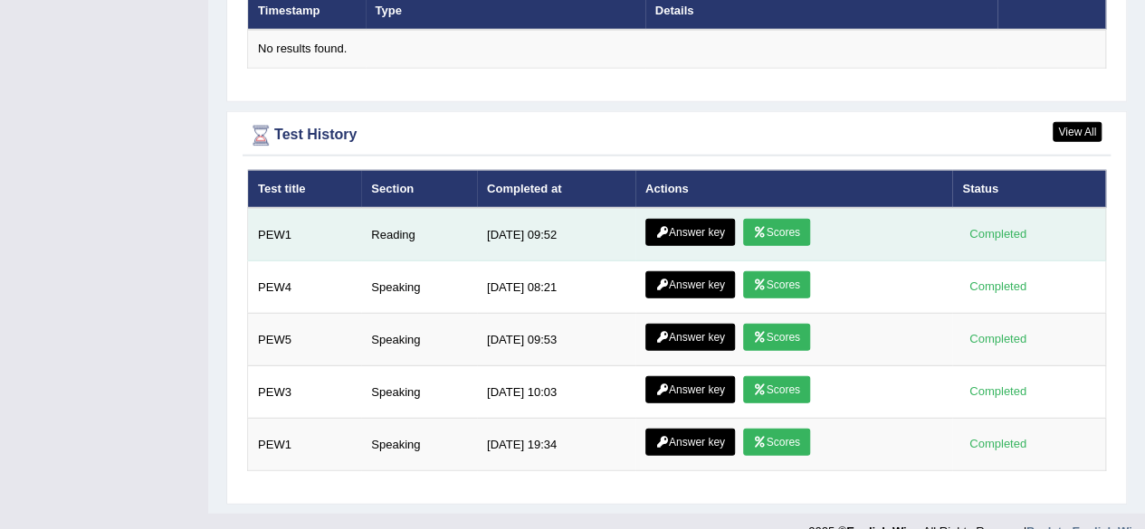
click at [760, 227] on icon at bounding box center [760, 232] width 14 height 11
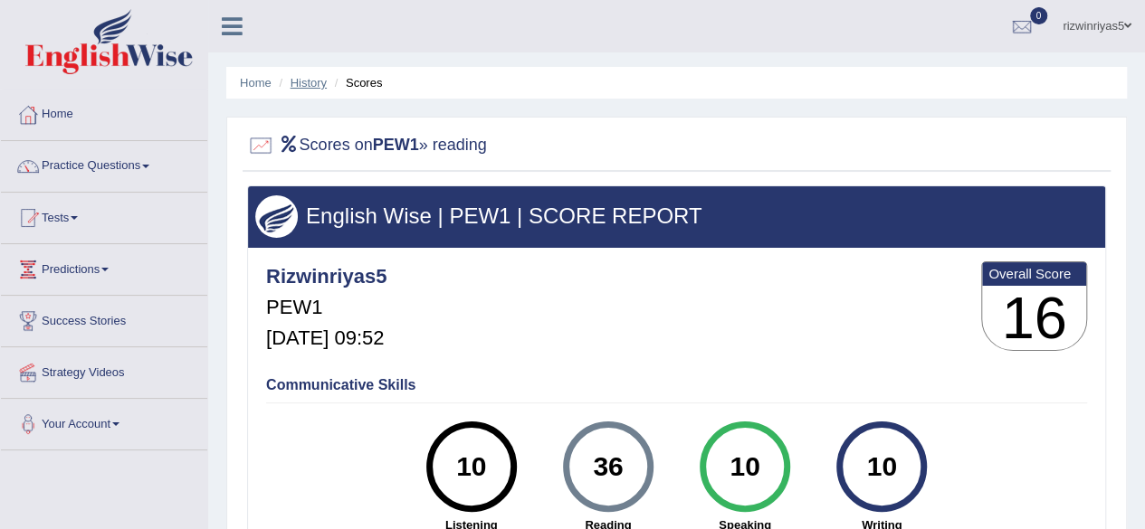
click at [324, 81] on link "History" at bounding box center [308, 83] width 36 height 14
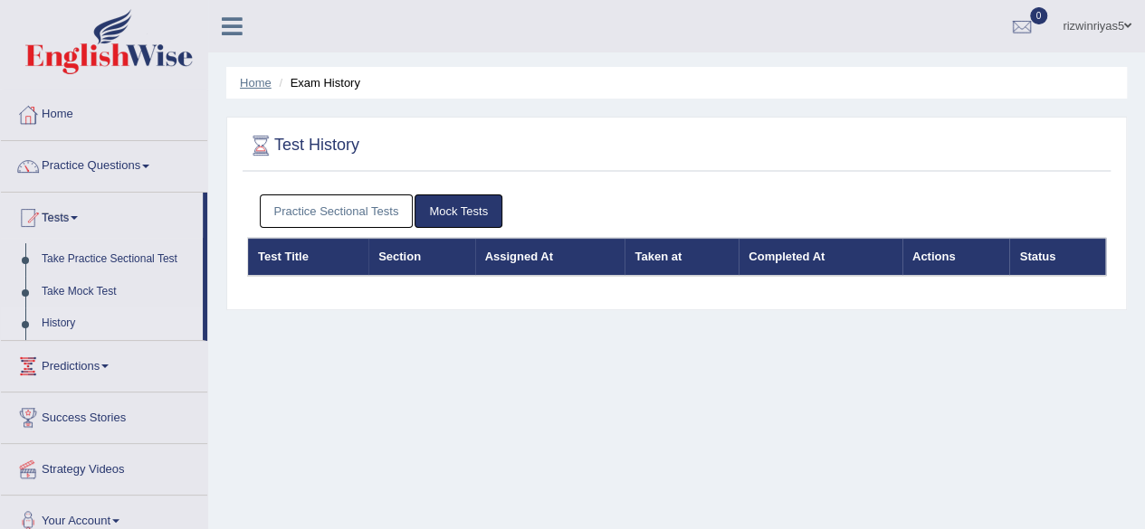
drag, startPoint x: 239, startPoint y: 104, endPoint x: 270, endPoint y: 82, distance: 37.7
click at [270, 82] on div "Home Exam History Test History Practice Sectional Tests Mock Tests Test Title S…" at bounding box center [676, 452] width 937 height 905
click at [270, 82] on link "Home" at bounding box center [256, 83] width 32 height 14
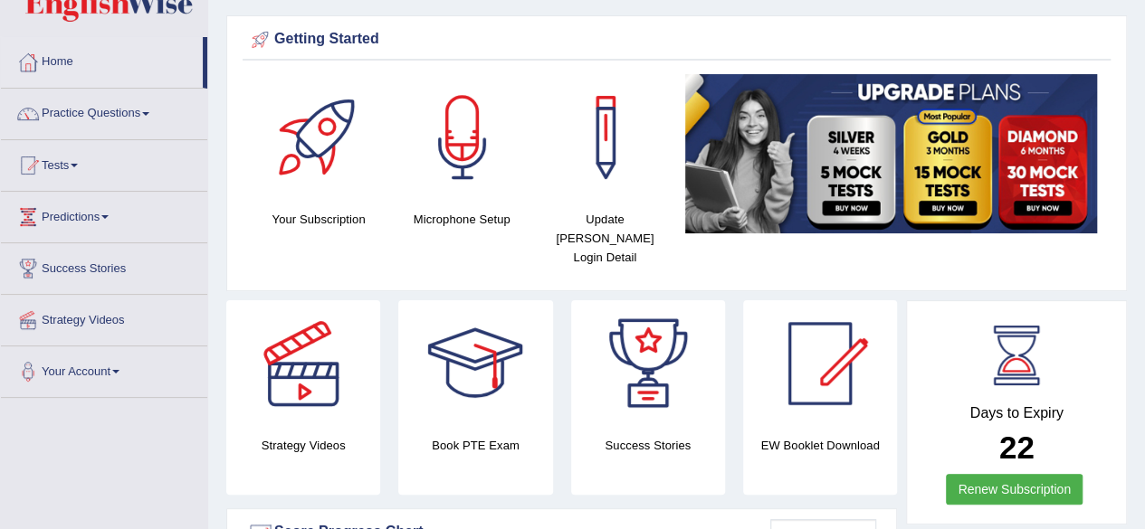
scroll to position [39, 0]
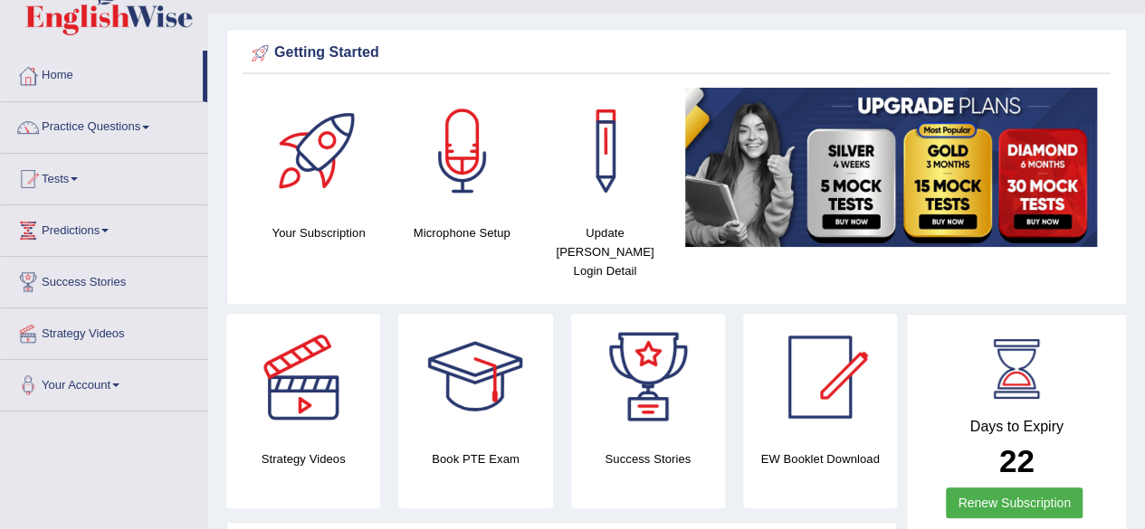
click at [132, 119] on link "Practice Questions" at bounding box center [104, 124] width 206 height 45
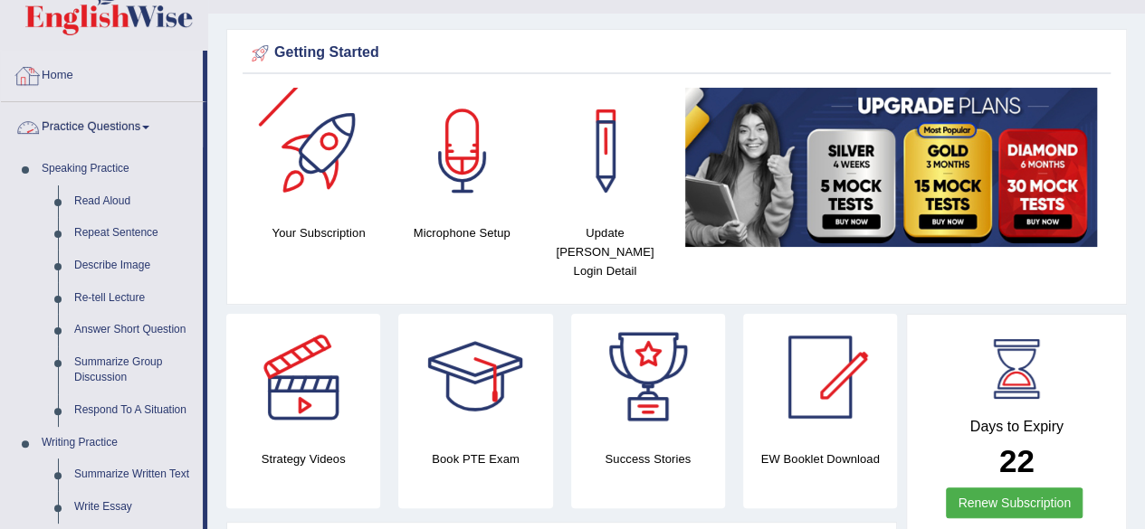
click at [118, 128] on link "Practice Questions" at bounding box center [102, 124] width 202 height 45
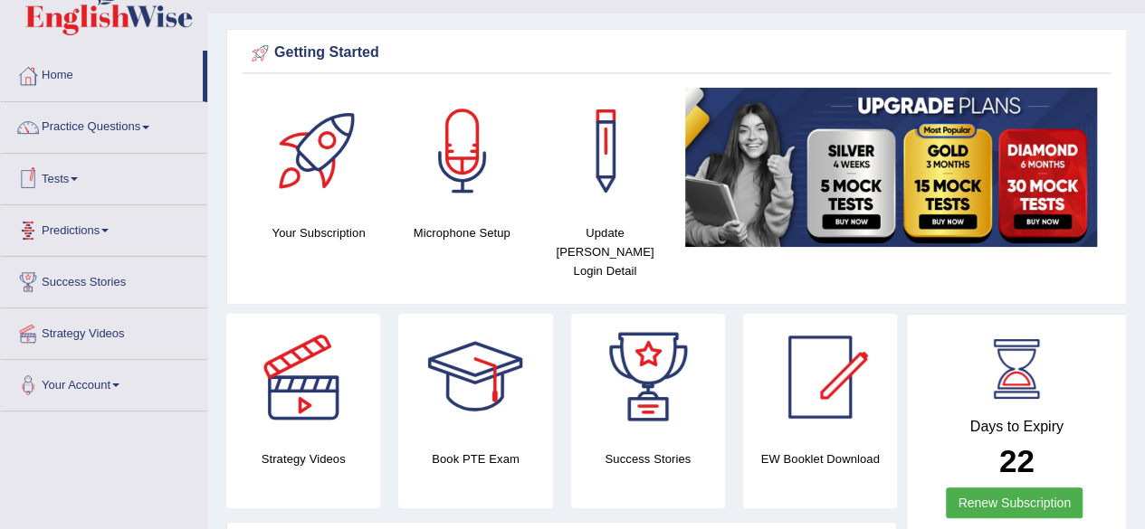
click at [100, 176] on link "Tests" at bounding box center [104, 176] width 206 height 45
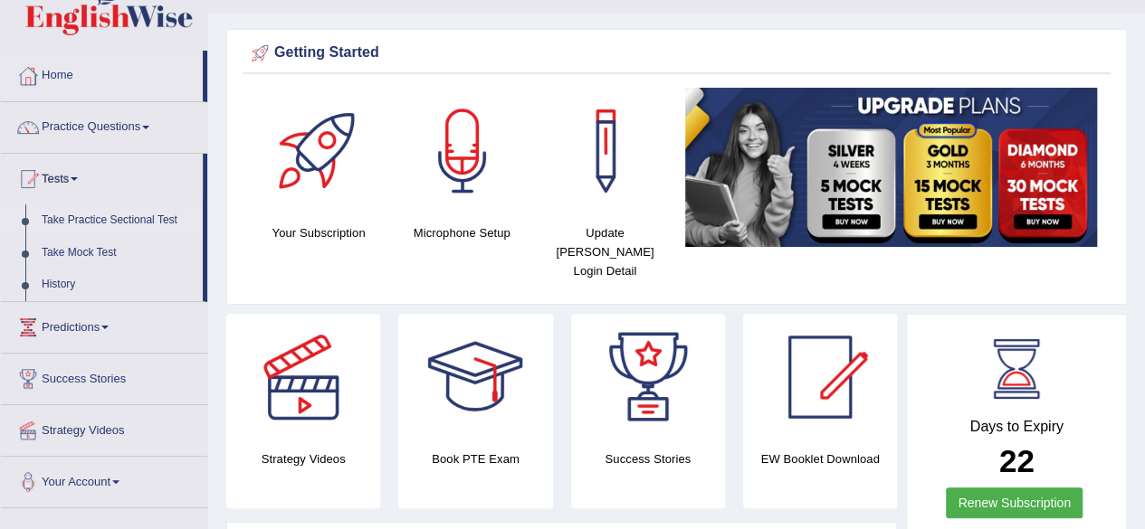
click at [119, 214] on link "Take Practice Sectional Test" at bounding box center [117, 221] width 169 height 33
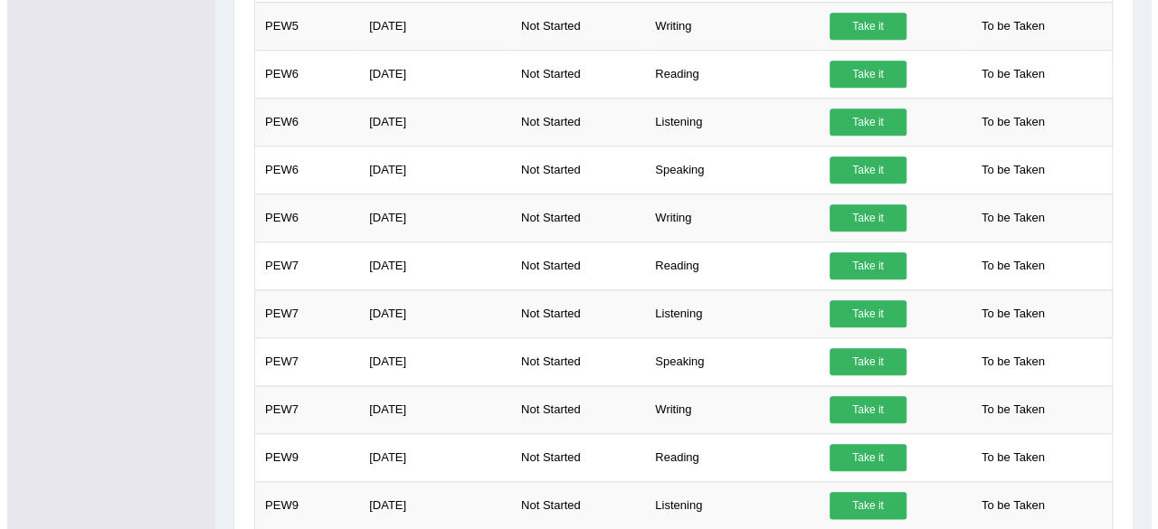
scroll to position [786, 0]
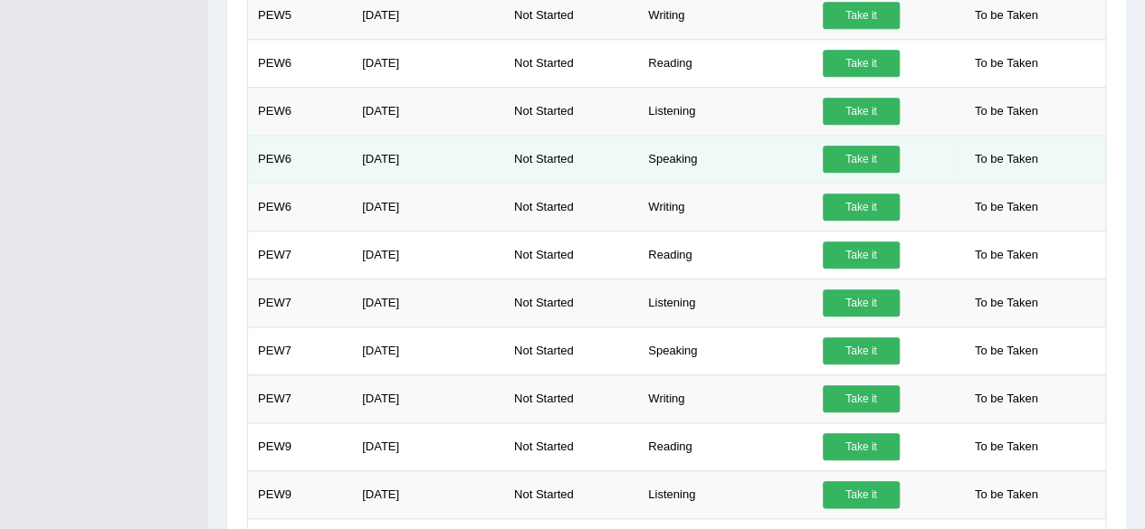
click at [858, 153] on link "Take it" at bounding box center [861, 159] width 77 height 27
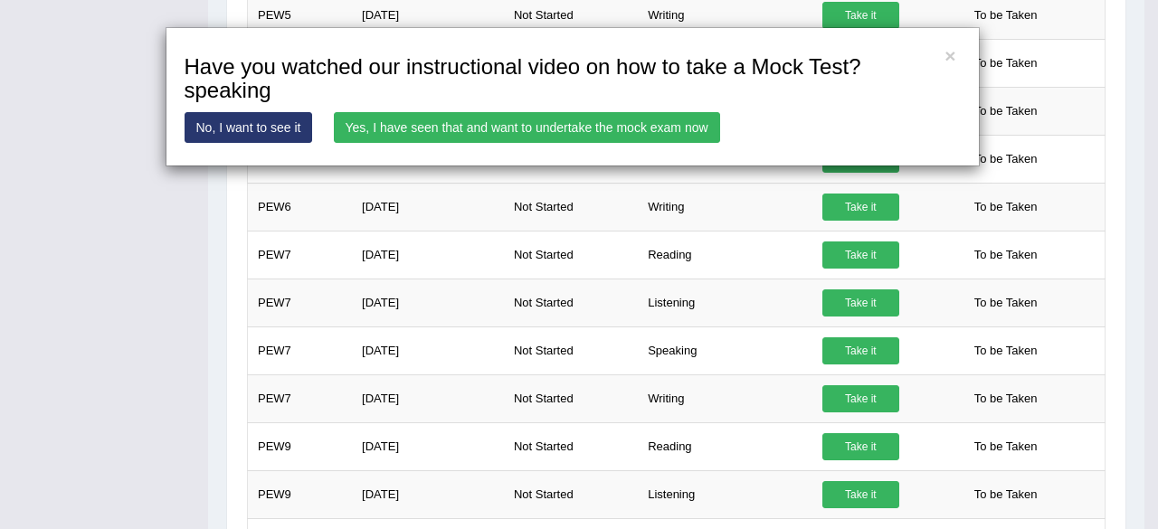
click at [615, 124] on link "Yes, I have seen that and want to undertake the mock exam now" at bounding box center [527, 127] width 386 height 31
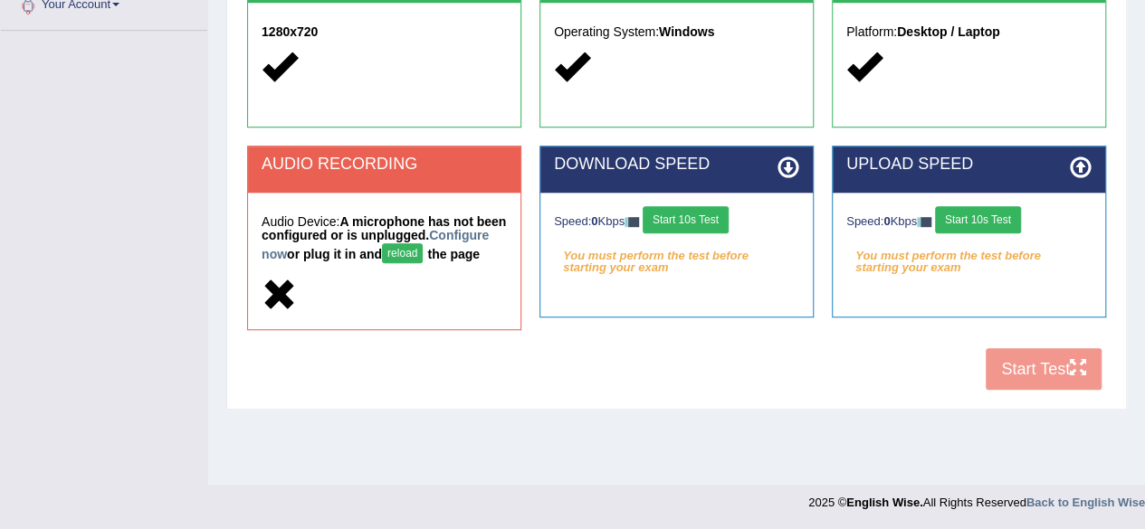
scroll to position [420, 0]
click at [695, 219] on button "Start 10s Test" at bounding box center [685, 219] width 86 height 27
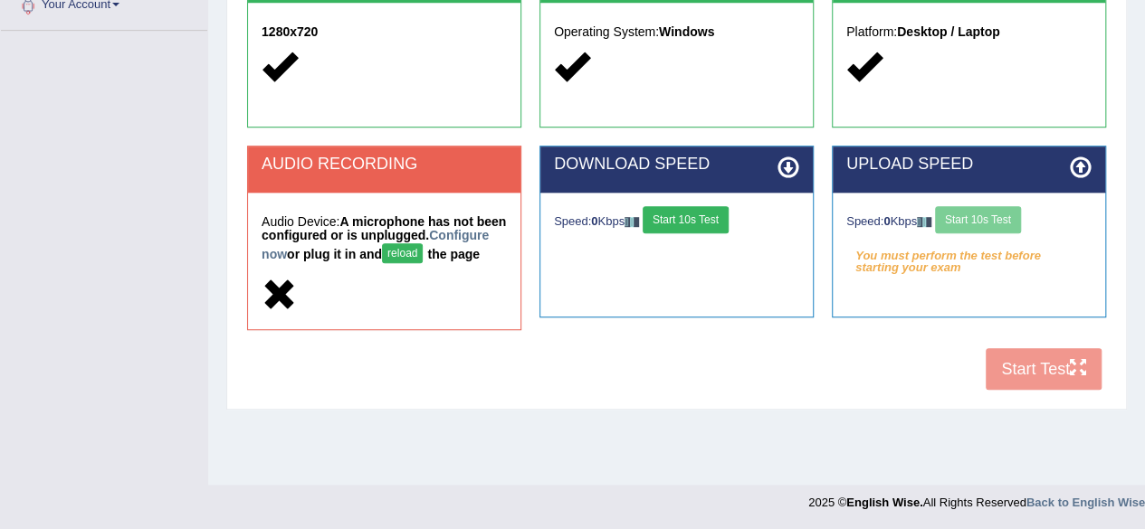
drag, startPoint x: 695, startPoint y: 219, endPoint x: 738, endPoint y: 299, distance: 90.7
click at [738, 299] on div "DOWNLOAD SPEED Speed: 0 Kbps Start 10s Test Select Audio Quality" at bounding box center [676, 232] width 274 height 172
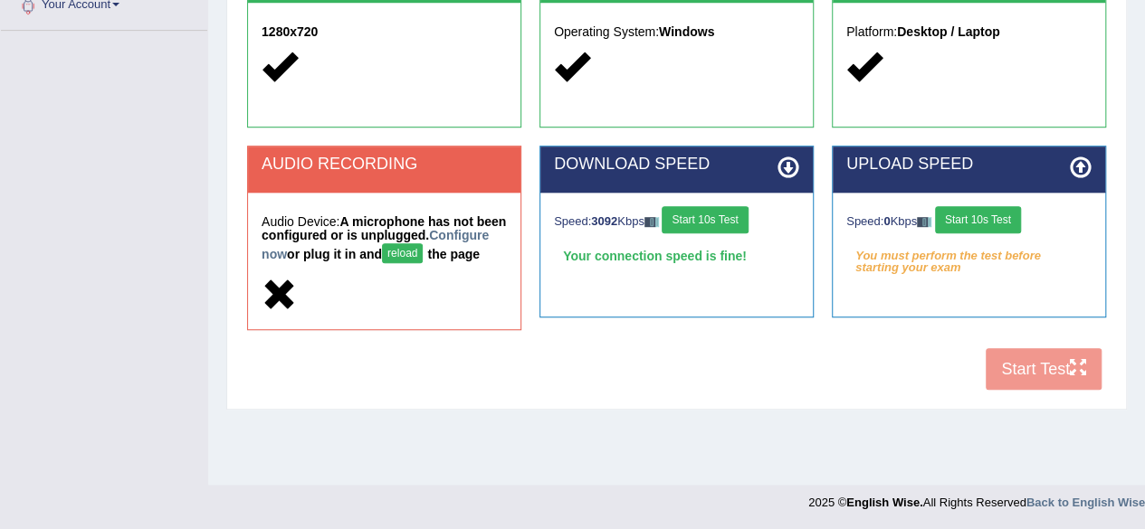
click at [974, 217] on button "Start 10s Test" at bounding box center [978, 219] width 86 height 27
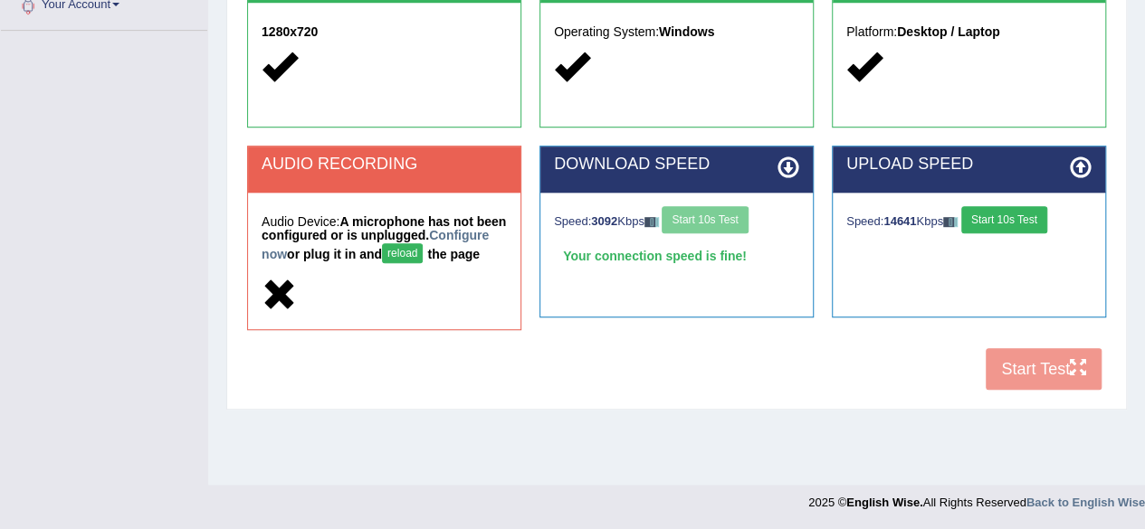
click at [423, 256] on button "reload" at bounding box center [402, 253] width 41 height 20
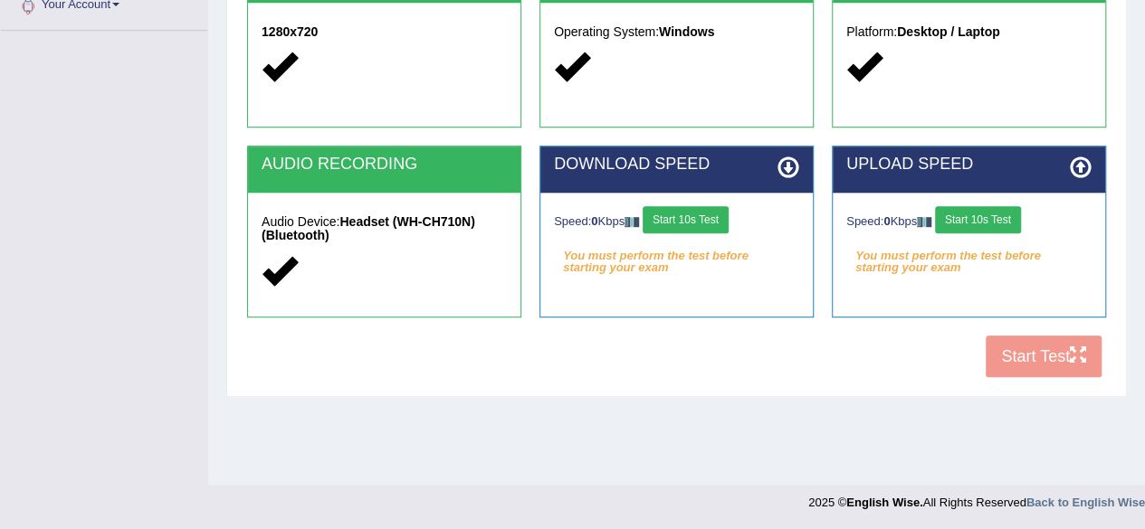
click at [702, 224] on button "Start 10s Test" at bounding box center [685, 219] width 86 height 27
click at [988, 220] on button "Start 10s Test" at bounding box center [978, 219] width 86 height 27
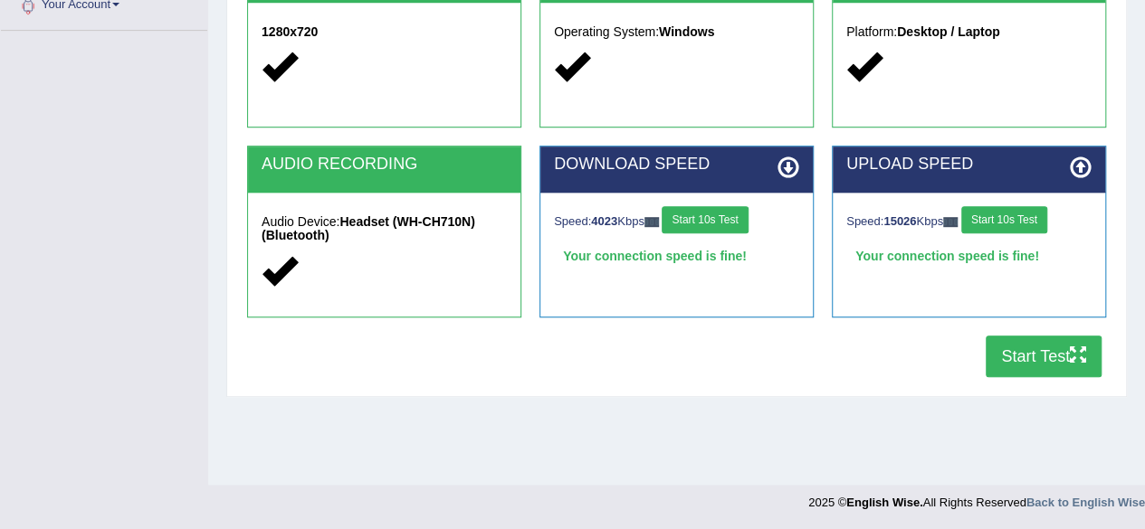
click at [1023, 350] on button "Start Test" at bounding box center [1043, 357] width 116 height 42
